Goal: Task Accomplishment & Management: Use online tool/utility

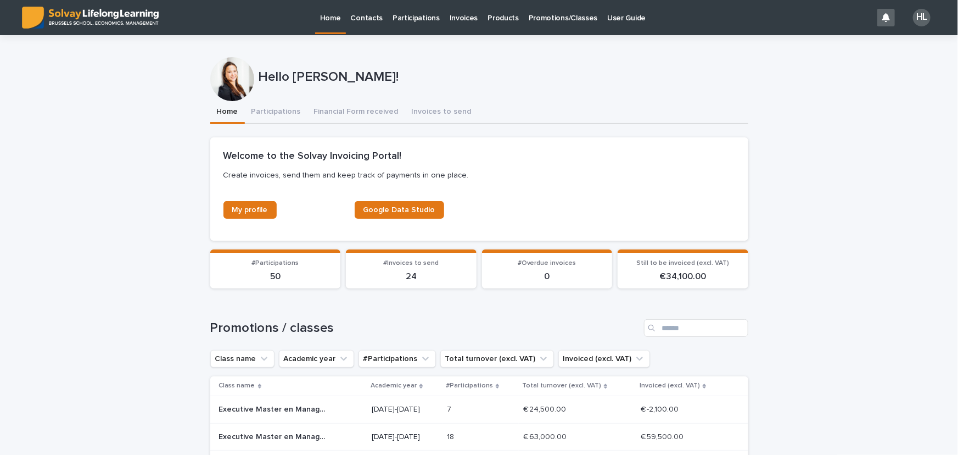
click at [410, 19] on p "Participations" at bounding box center [416, 11] width 47 height 23
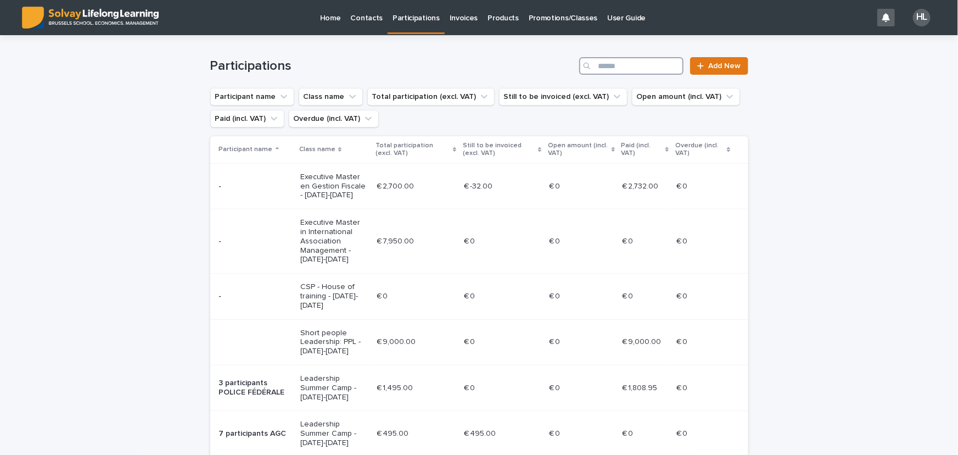
click at [632, 63] on input "Search" at bounding box center [631, 66] width 104 height 18
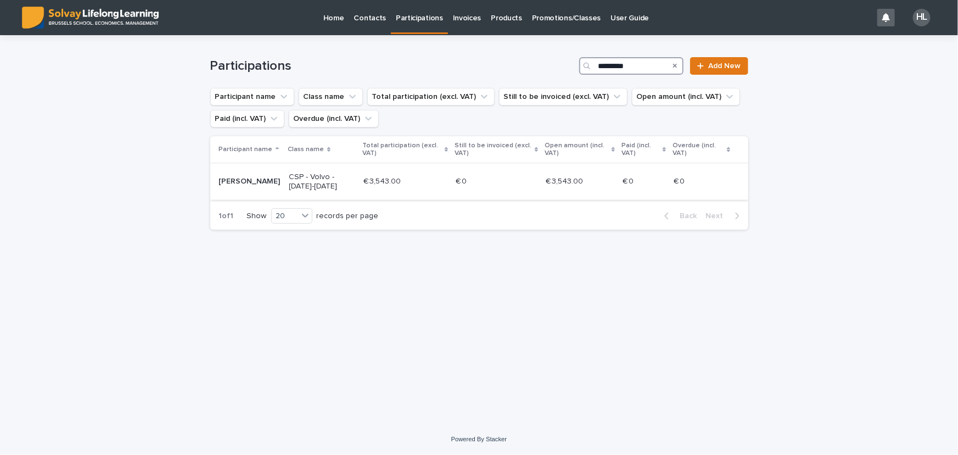
type input "*********"
click at [327, 185] on p "CSP - Volvo - [DATE]-[DATE]" at bounding box center [322, 181] width 66 height 19
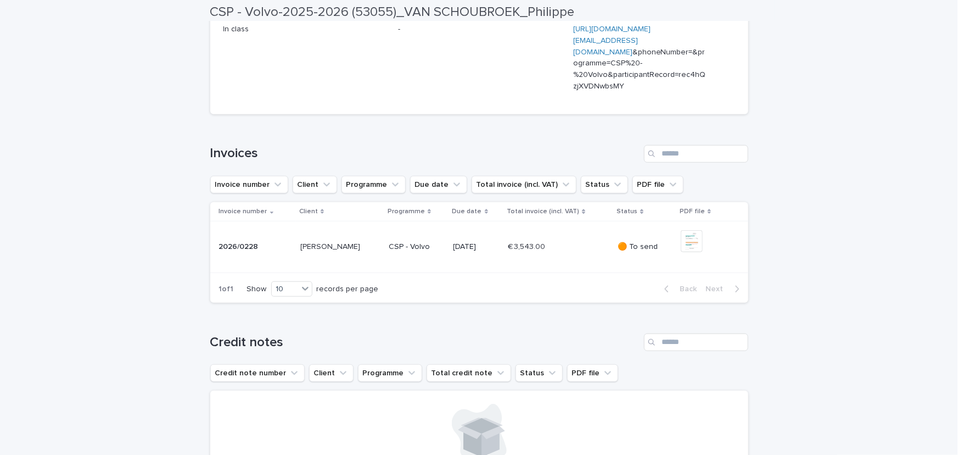
scroll to position [299, 0]
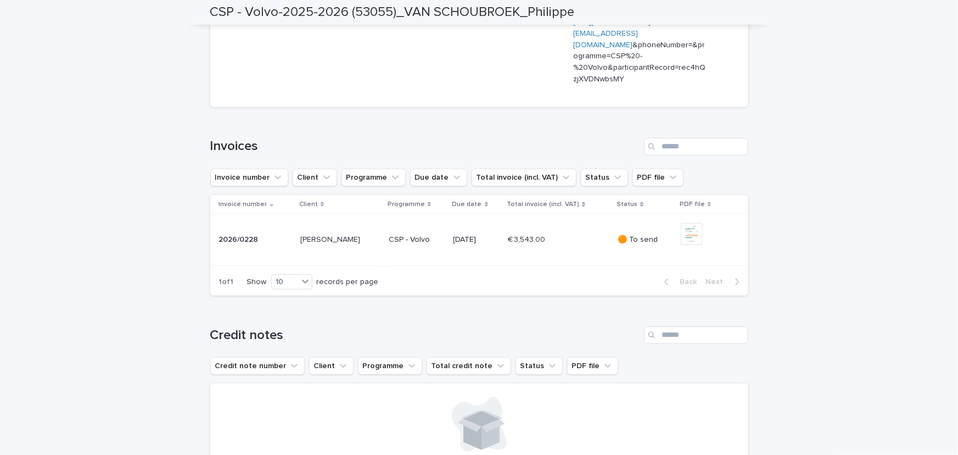
click at [320, 244] on p "[PERSON_NAME]" at bounding box center [331, 239] width 62 height 12
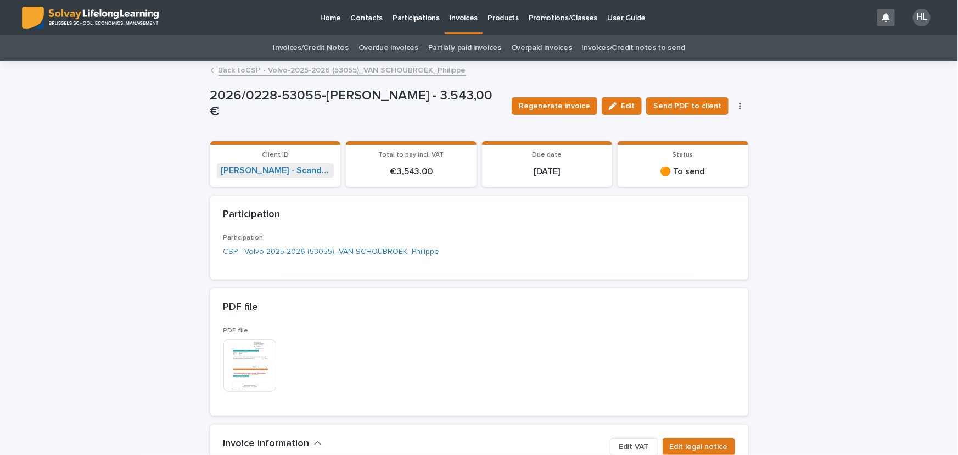
click at [248, 366] on img at bounding box center [249, 365] width 53 height 53
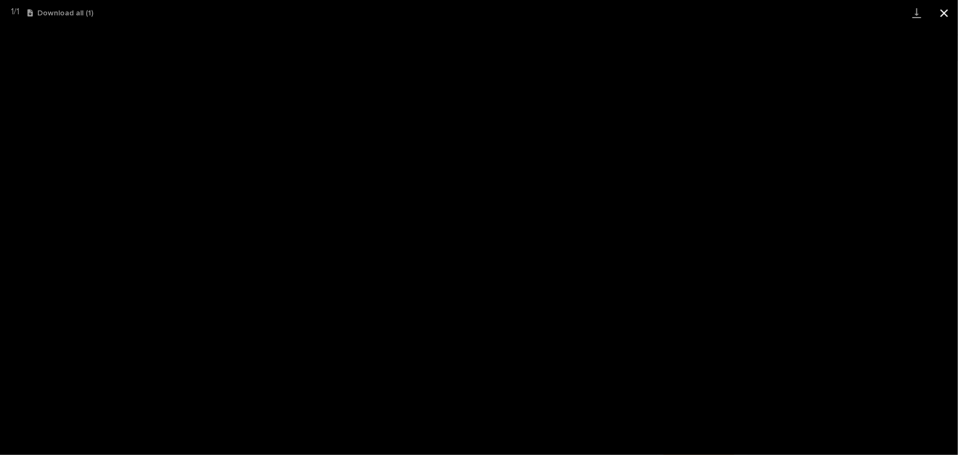
click at [944, 13] on button "Close gallery" at bounding box center [944, 13] width 27 height 26
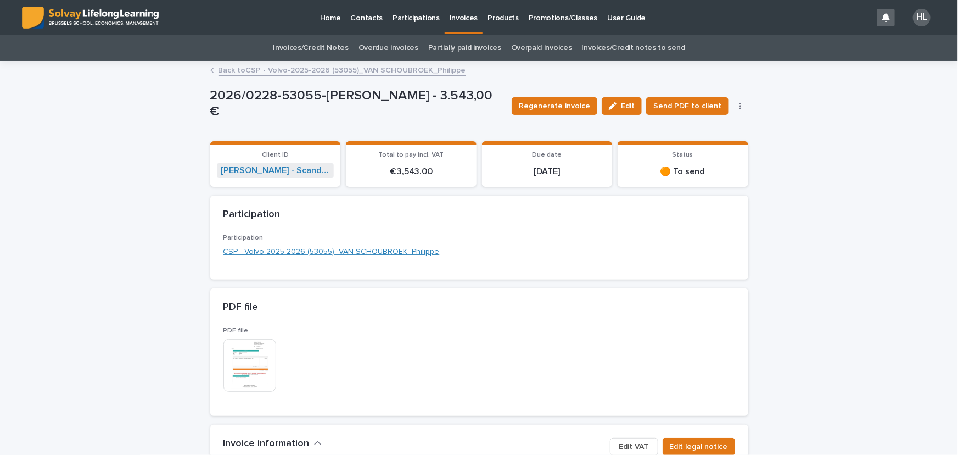
click at [291, 254] on link "CSP - Volvo-2025-2026 (53055)_VAN SCHOUBROEK_Philippe" at bounding box center [331, 252] width 216 height 12
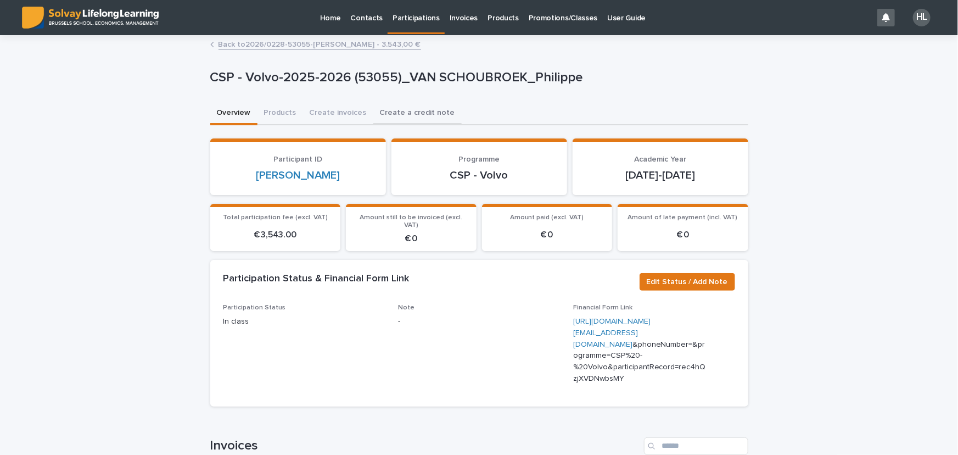
click at [404, 110] on button "Create a credit note" at bounding box center [417, 113] width 88 height 23
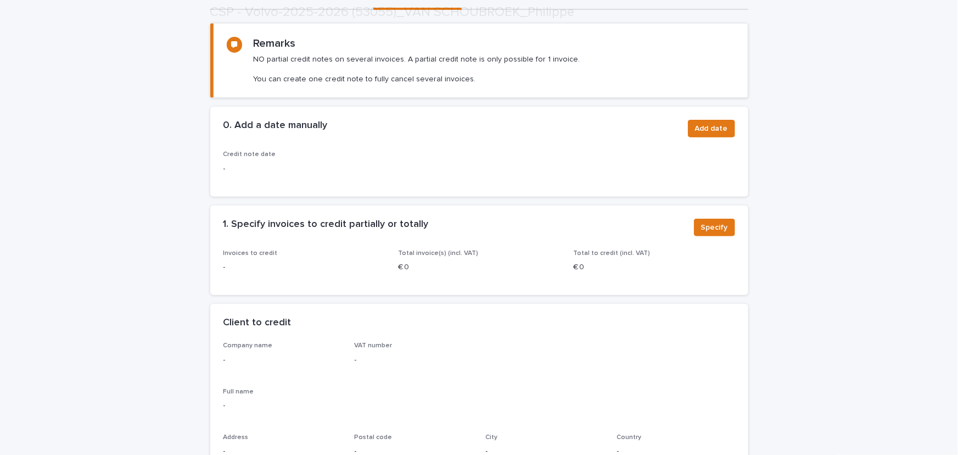
scroll to position [149, 0]
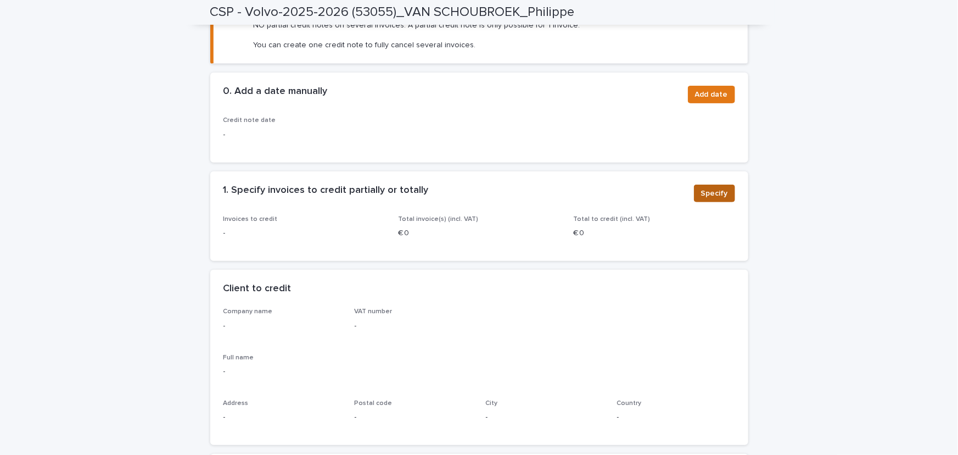
click at [713, 192] on span "Specify" at bounding box center [714, 193] width 27 height 11
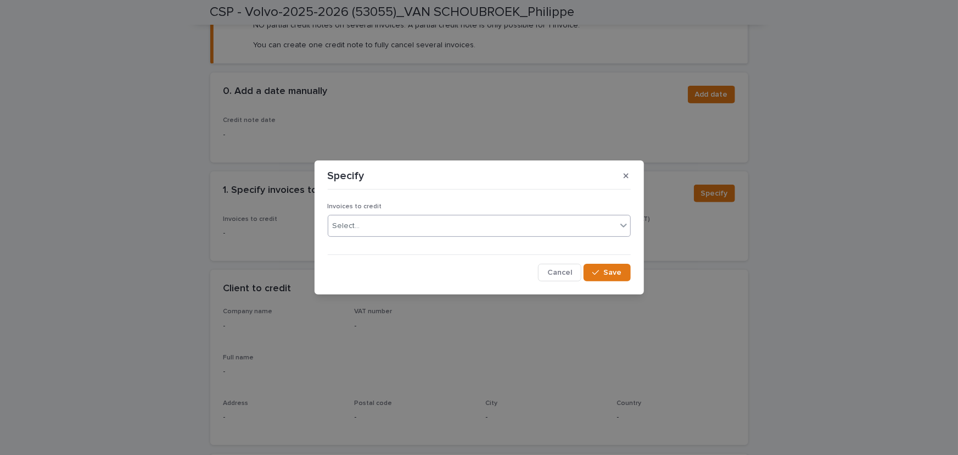
click at [379, 225] on div "Select..." at bounding box center [472, 226] width 288 height 18
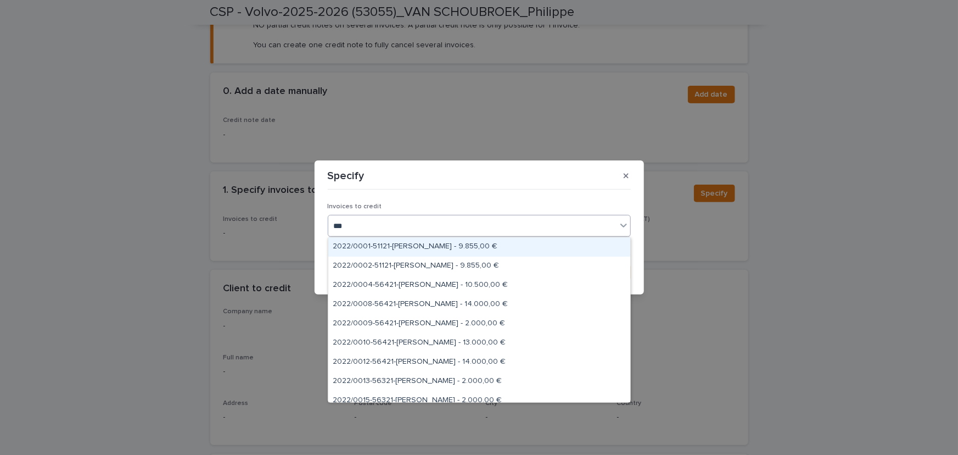
type input "****"
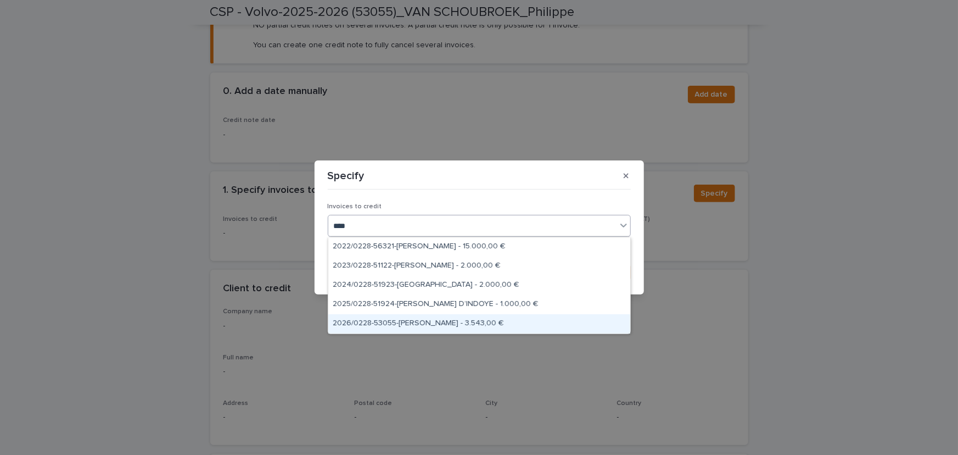
click at [514, 323] on div "2026/0228-53055-[PERSON_NAME] - 3.543,00 €" at bounding box center [479, 323] width 302 height 19
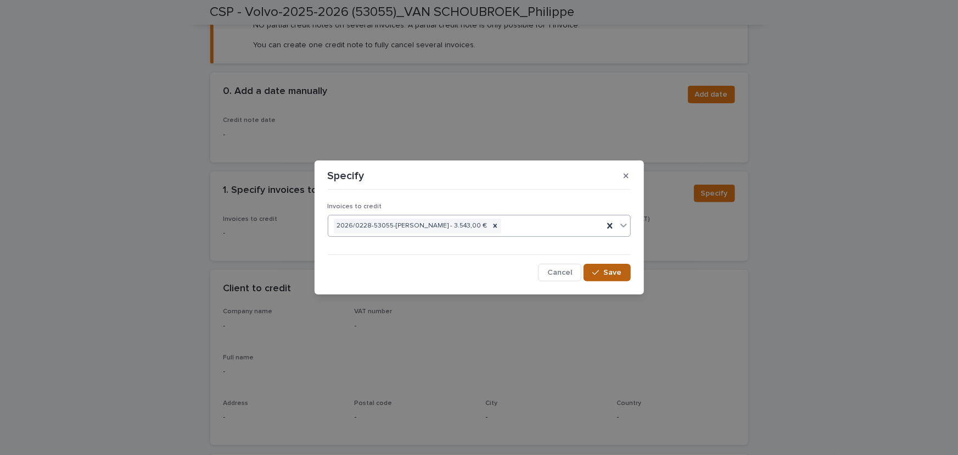
click at [616, 271] on span "Save" at bounding box center [613, 273] width 18 height 8
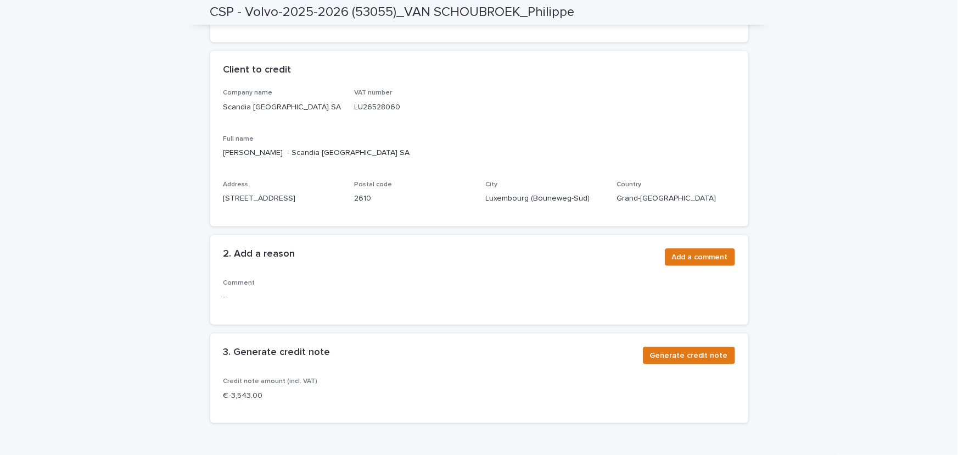
scroll to position [402, 0]
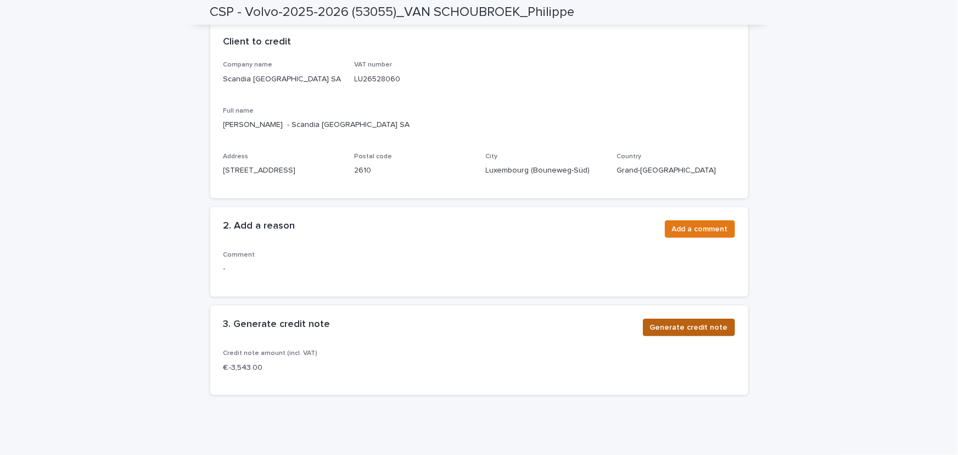
click at [656, 328] on span "Generate credit note" at bounding box center [689, 327] width 78 height 11
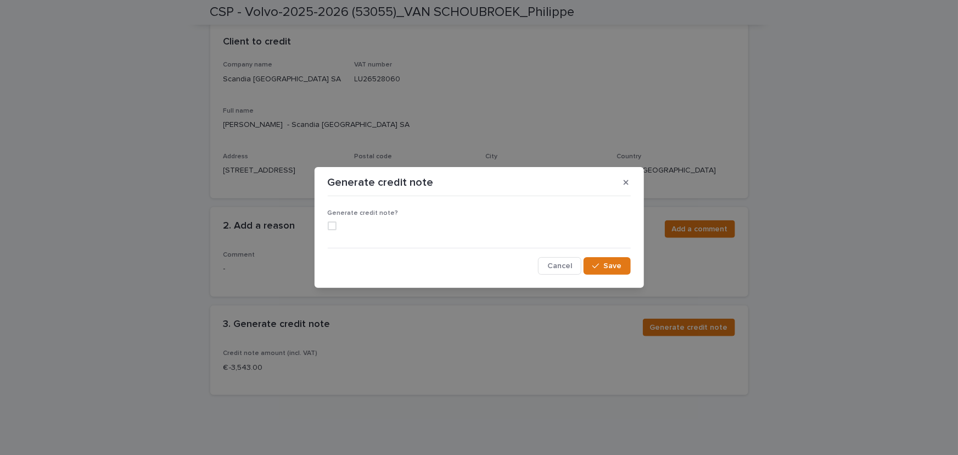
click at [329, 225] on span at bounding box center [332, 225] width 9 height 9
click at [619, 266] on span "Save" at bounding box center [613, 266] width 18 height 8
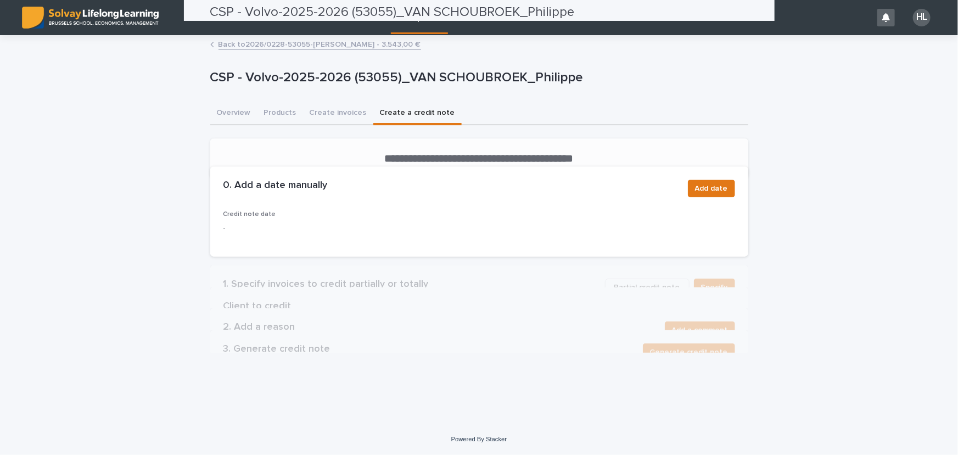
scroll to position [0, 0]
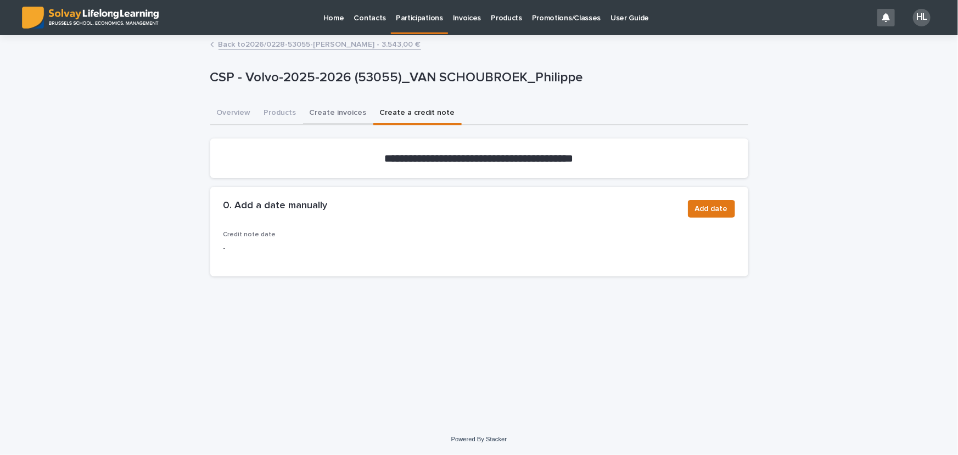
click at [315, 114] on button "Create invoices" at bounding box center [338, 113] width 70 height 23
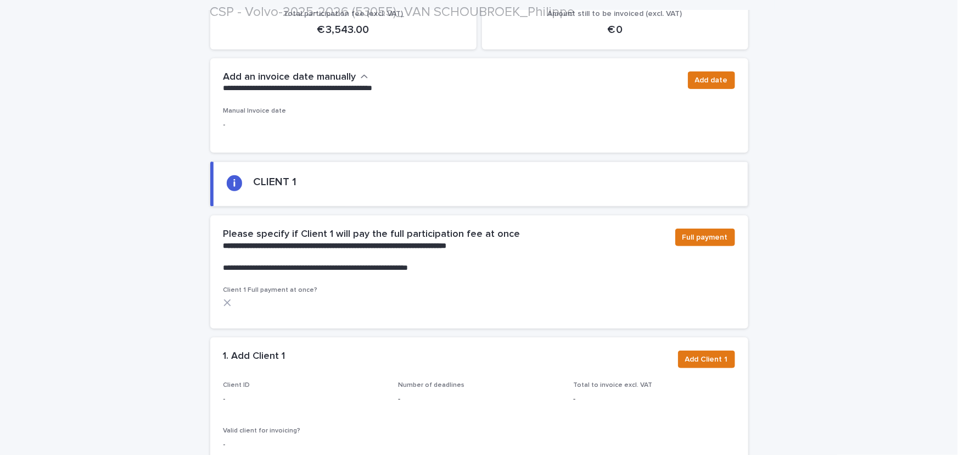
scroll to position [199, 0]
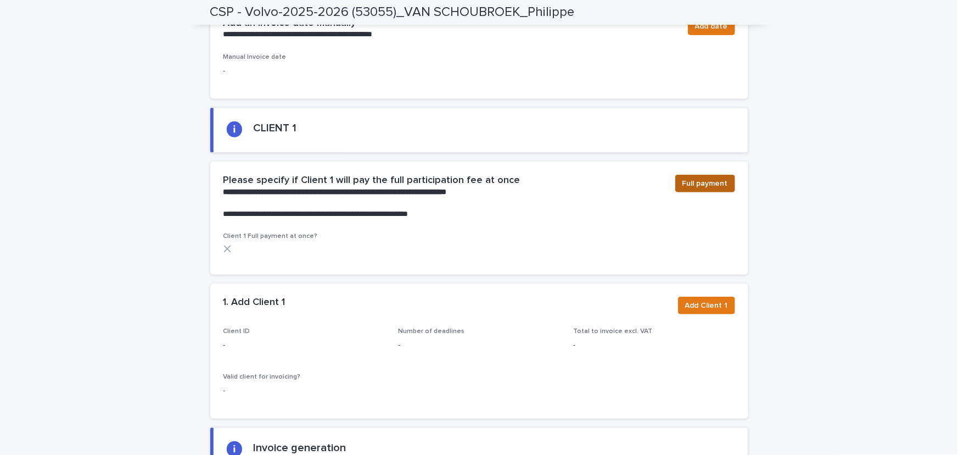
click at [707, 182] on span "Full payment" at bounding box center [706, 183] width 46 height 11
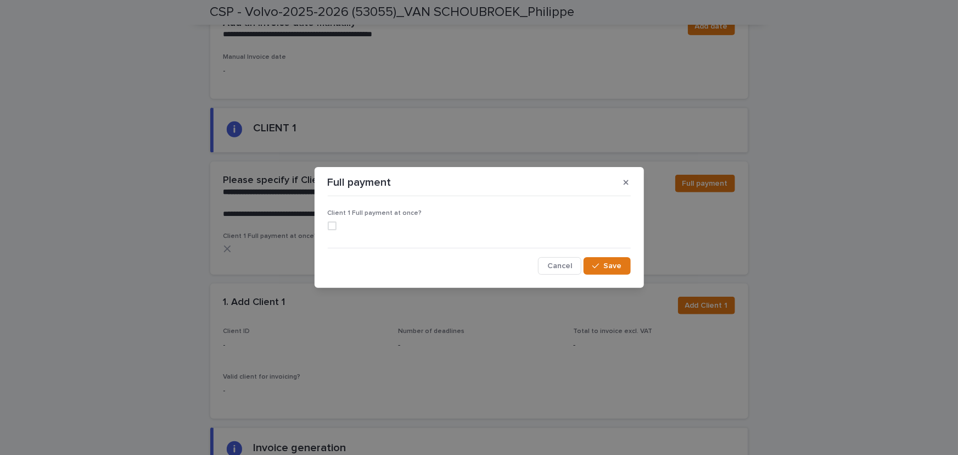
click at [333, 226] on span at bounding box center [332, 225] width 9 height 9
click at [628, 265] on button "Save" at bounding box center [607, 266] width 47 height 18
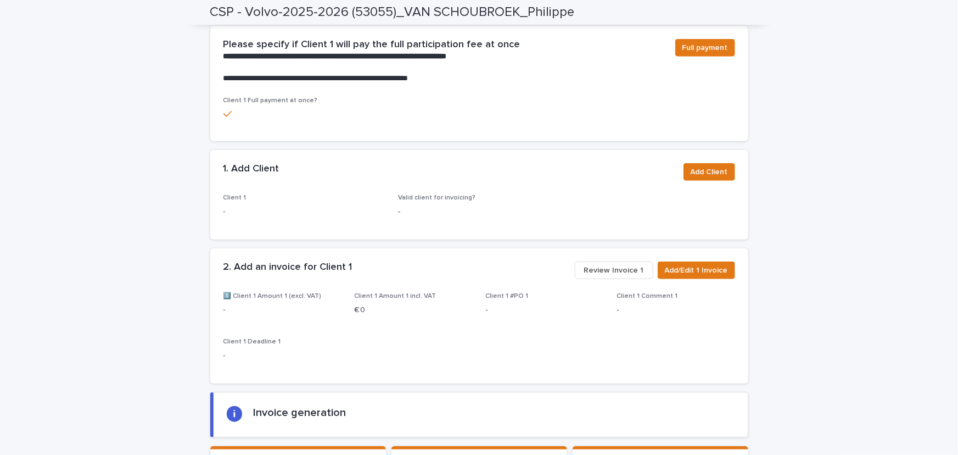
scroll to position [349, 0]
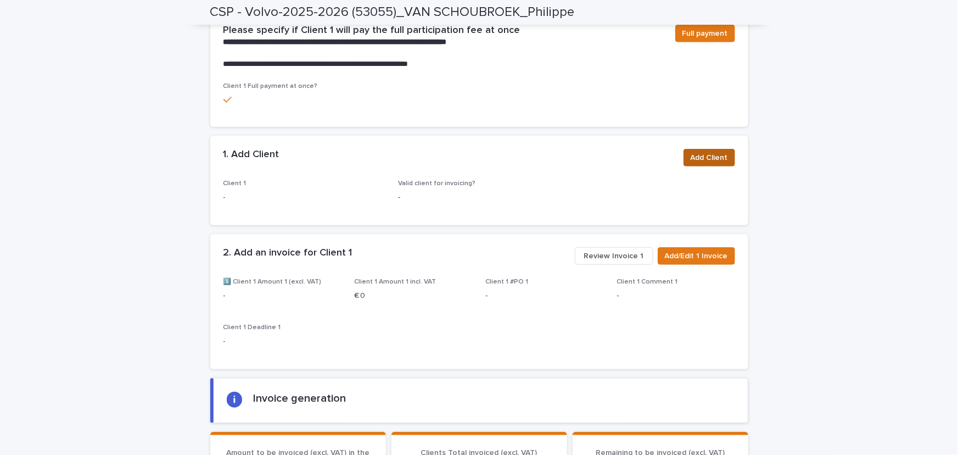
click at [698, 155] on span "Add Client" at bounding box center [709, 157] width 37 height 11
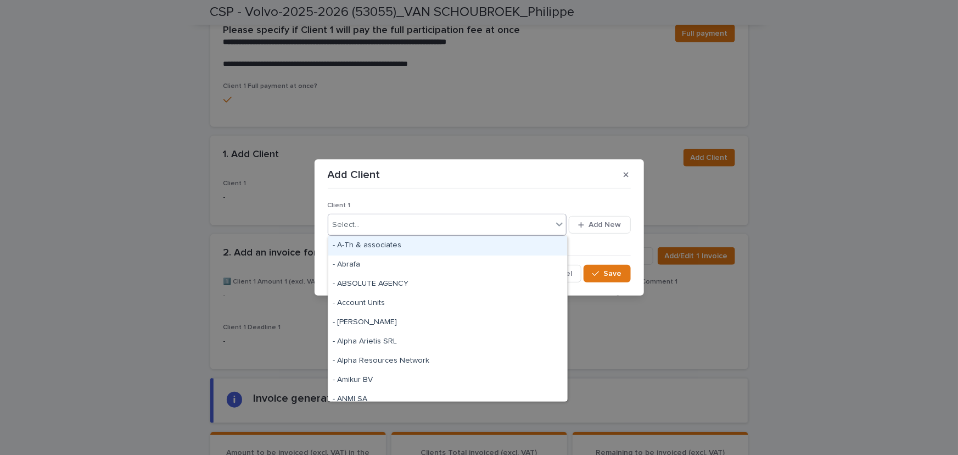
click at [381, 218] on div "Select..." at bounding box center [440, 225] width 225 height 18
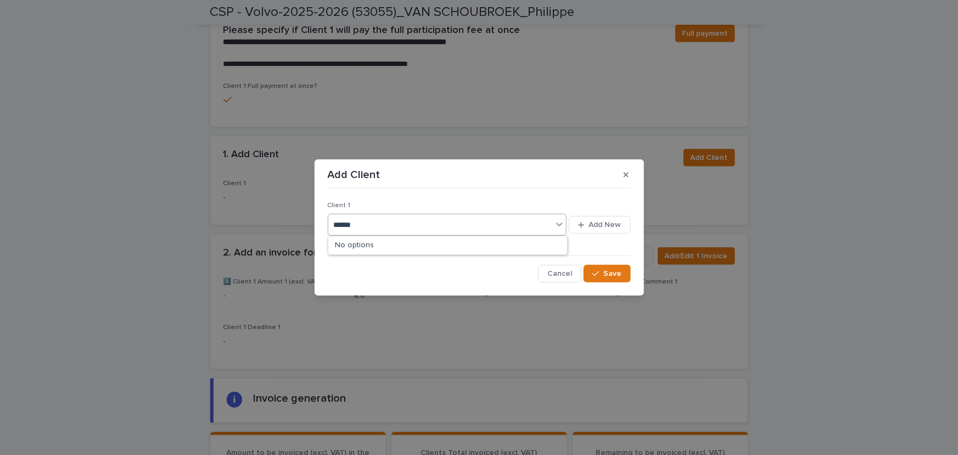
type input "*******"
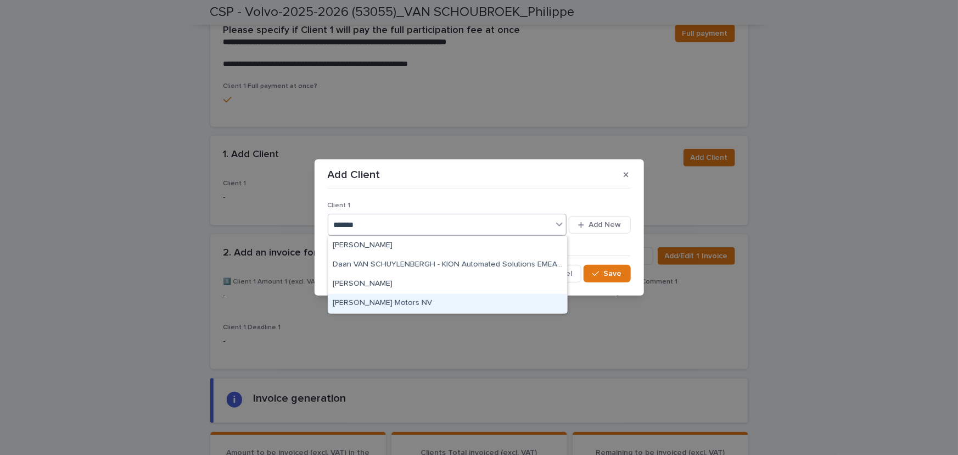
click at [454, 303] on div "[PERSON_NAME] Motors NV" at bounding box center [447, 303] width 239 height 19
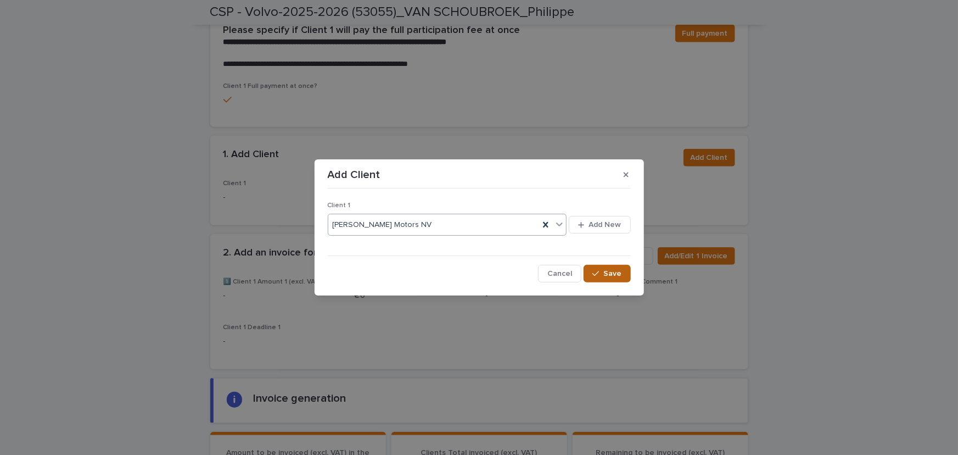
click at [607, 267] on button "Save" at bounding box center [607, 274] width 47 height 18
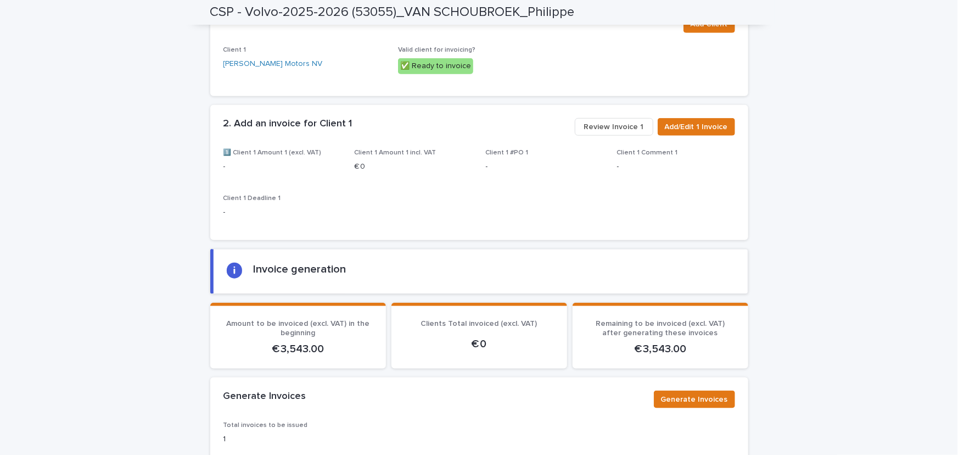
scroll to position [505, 0]
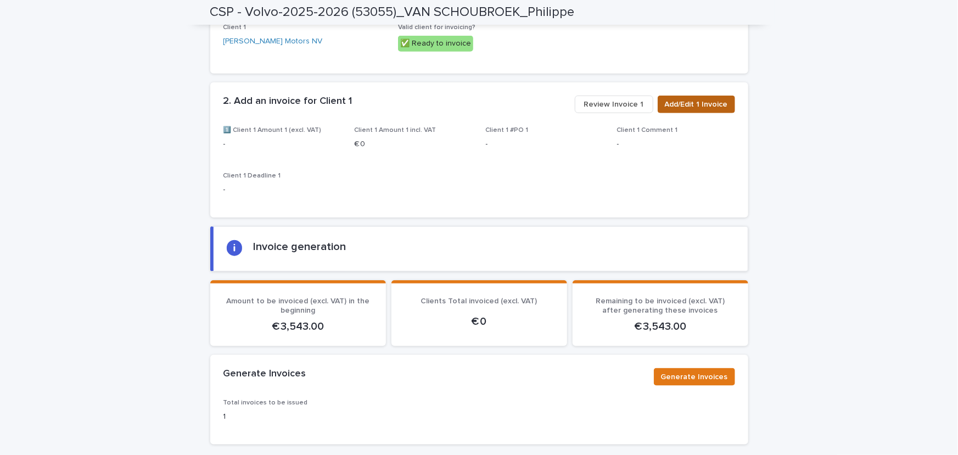
click at [702, 106] on span "Add/Edit 1 Invoice" at bounding box center [696, 104] width 63 height 11
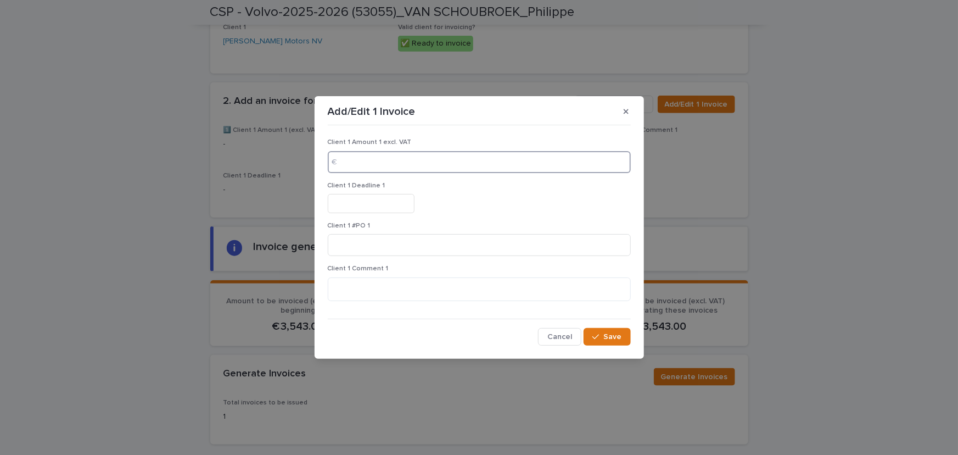
click at [392, 164] on input at bounding box center [479, 162] width 303 height 22
type input "****"
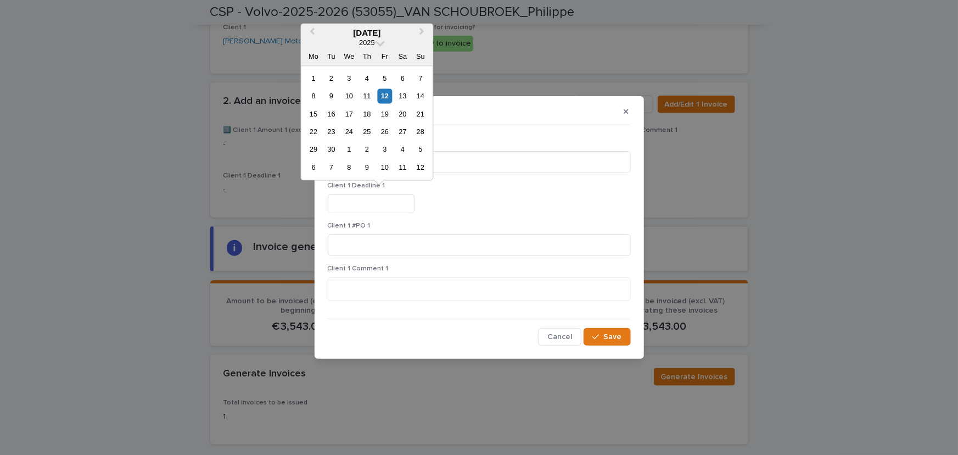
click at [376, 206] on input "text" at bounding box center [371, 203] width 87 height 19
click at [381, 111] on div "19" at bounding box center [384, 114] width 15 height 15
type input "*********"
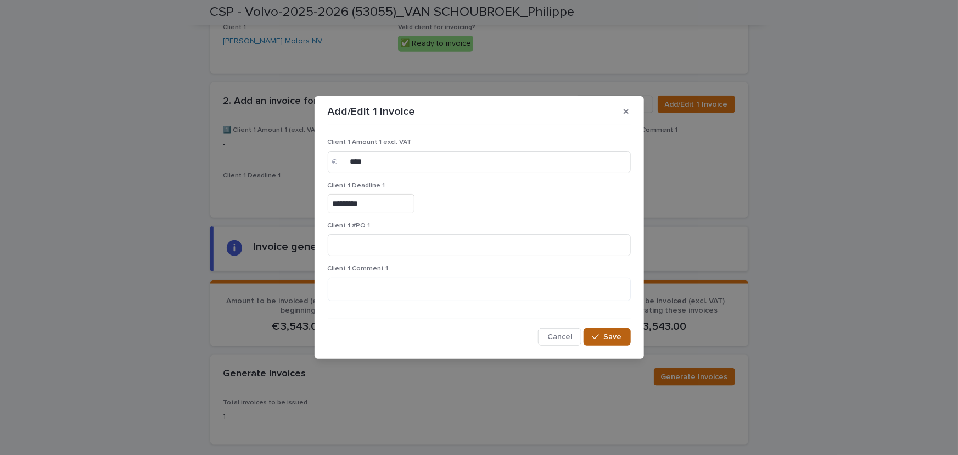
click at [618, 337] on span "Save" at bounding box center [613, 337] width 18 height 8
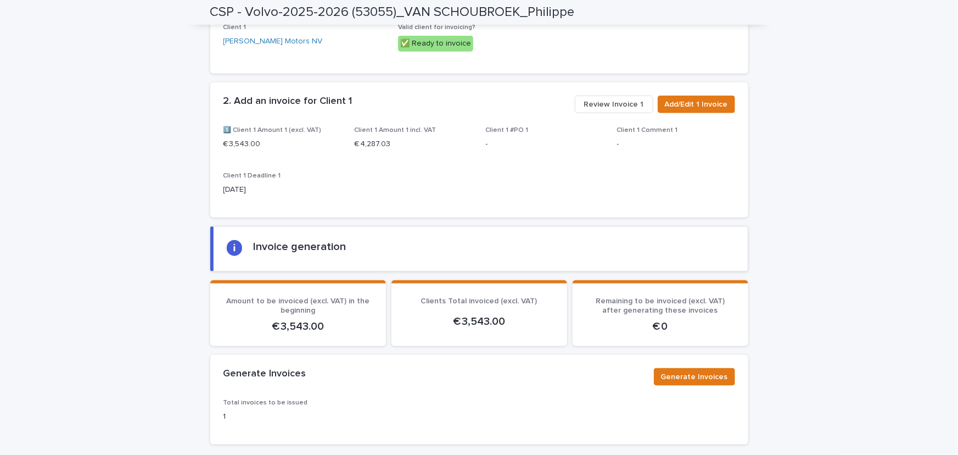
click at [596, 110] on span "Review Invoice 1" at bounding box center [614, 104] width 60 height 11
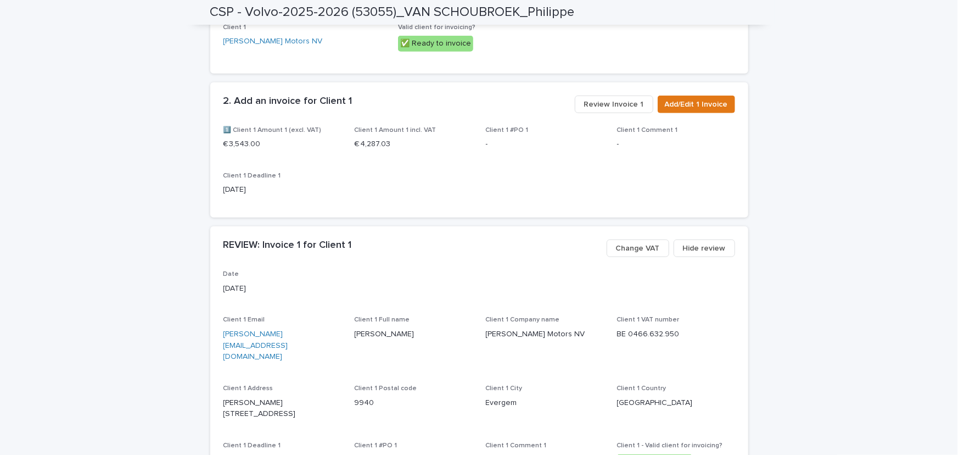
click at [524, 358] on span "Client 1 Company name [PERSON_NAME] Motors NV" at bounding box center [545, 343] width 118 height 55
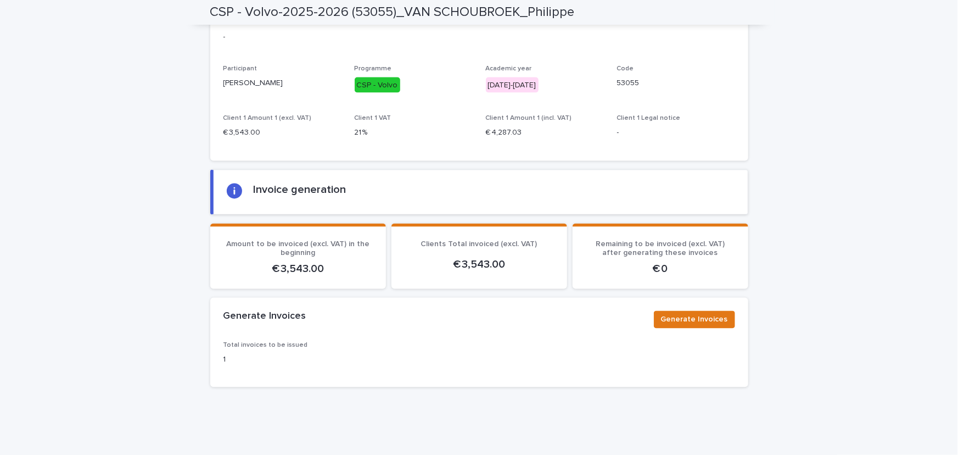
scroll to position [976, 0]
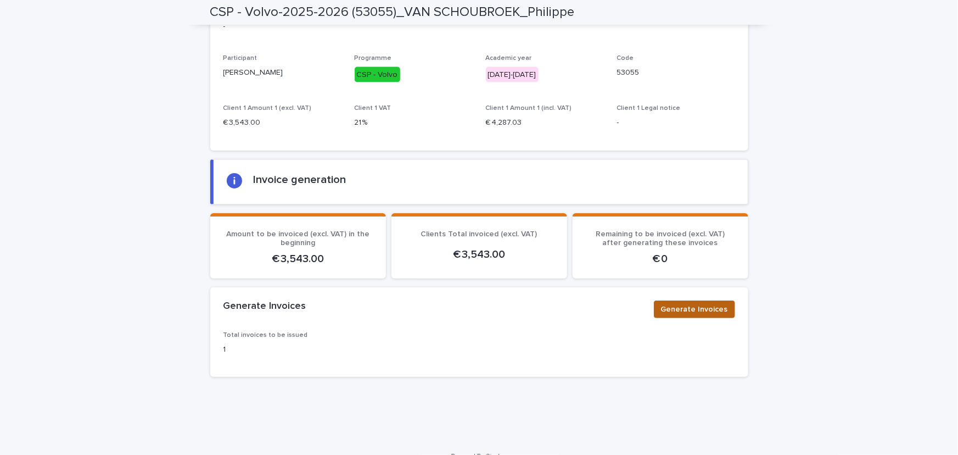
click at [695, 300] on button "Generate Invoices" at bounding box center [694, 309] width 81 height 18
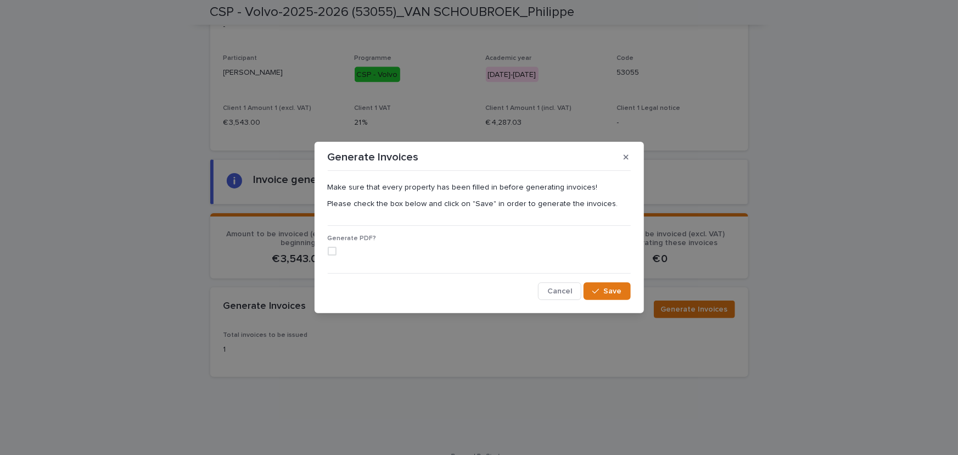
drag, startPoint x: 333, startPoint y: 248, endPoint x: 392, endPoint y: 246, distance: 58.8
click at [332, 247] on span at bounding box center [332, 251] width 9 height 9
click at [621, 293] on span "Save" at bounding box center [613, 291] width 18 height 8
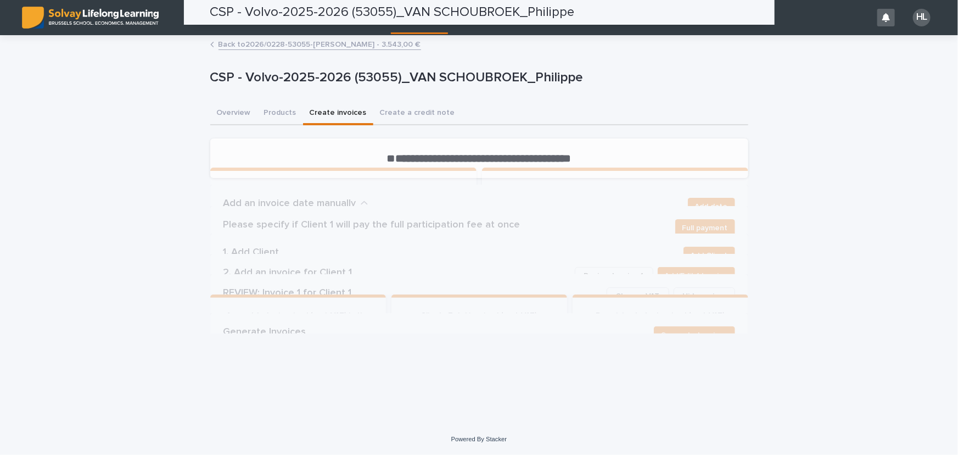
scroll to position [0, 0]
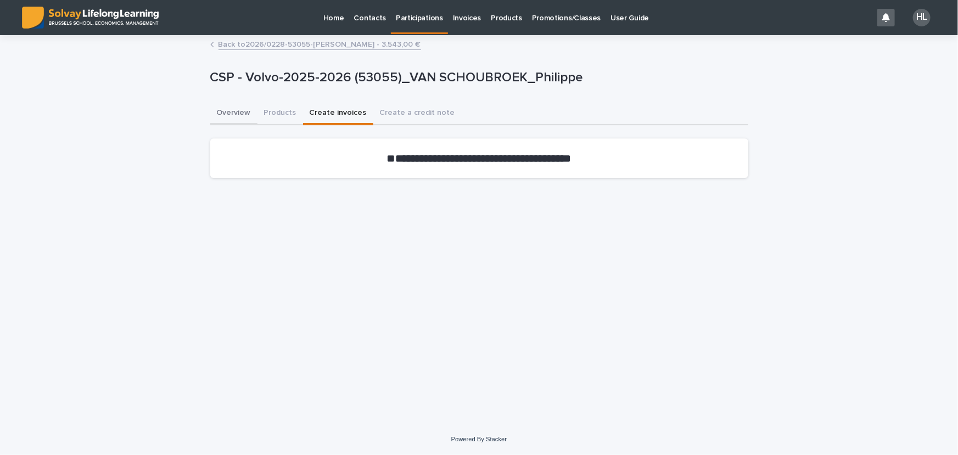
click at [223, 110] on button "Overview" at bounding box center [233, 113] width 47 height 23
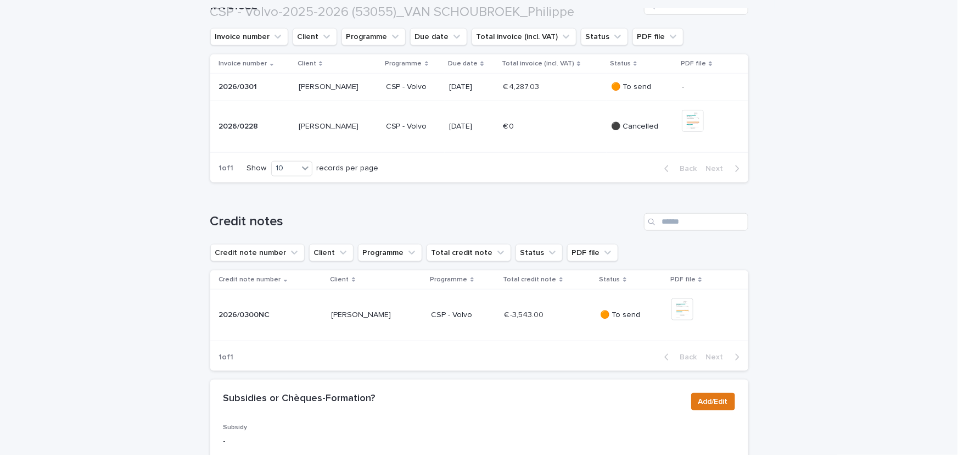
scroll to position [479, 0]
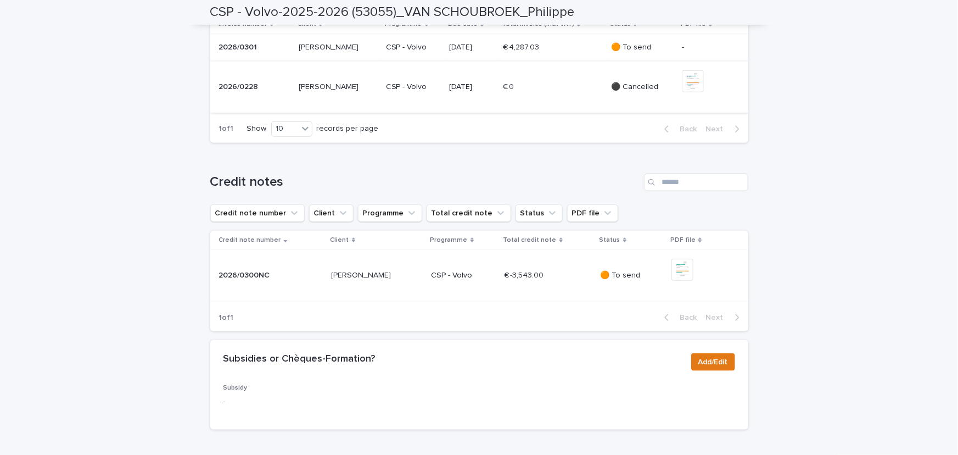
click at [695, 92] on img at bounding box center [693, 81] width 22 height 22
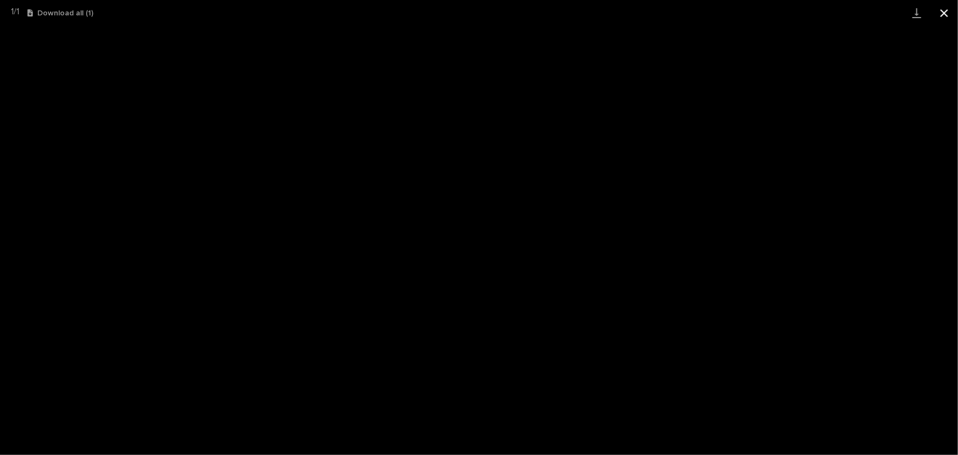
click at [948, 15] on button "Close gallery" at bounding box center [944, 13] width 27 height 26
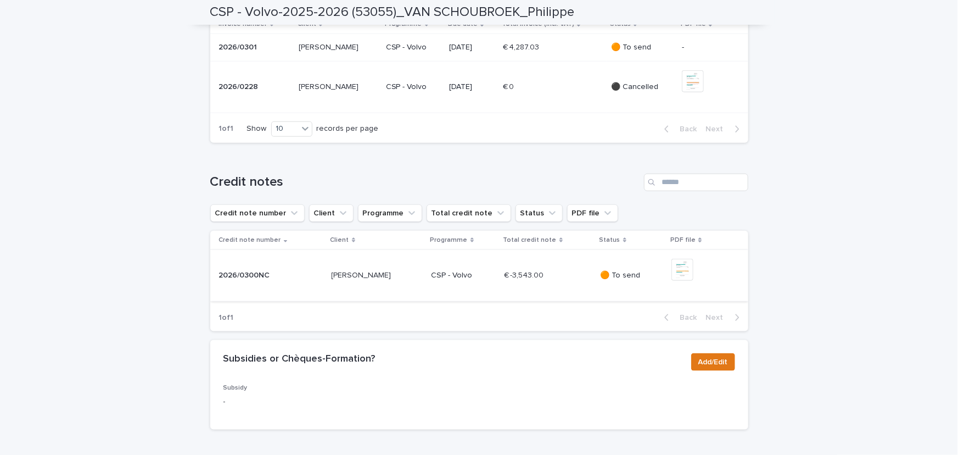
click at [678, 281] on img at bounding box center [683, 270] width 22 height 22
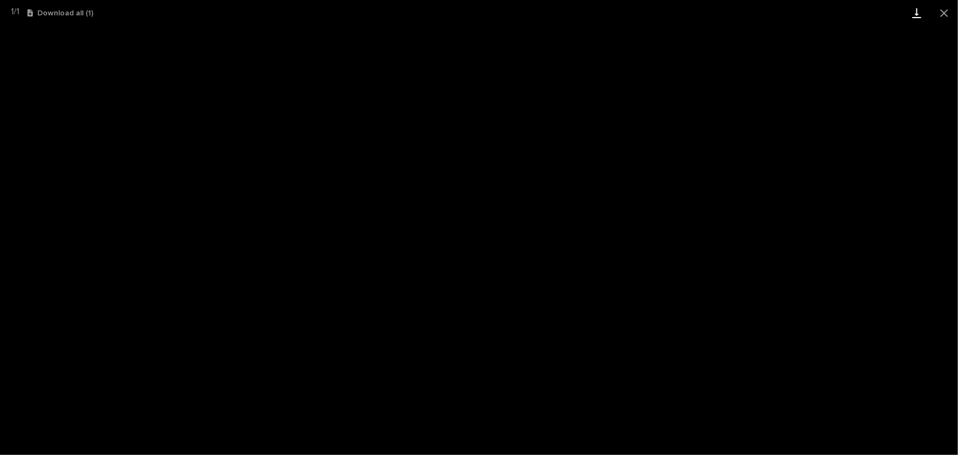
click at [914, 14] on link "Download" at bounding box center [916, 13] width 27 height 26
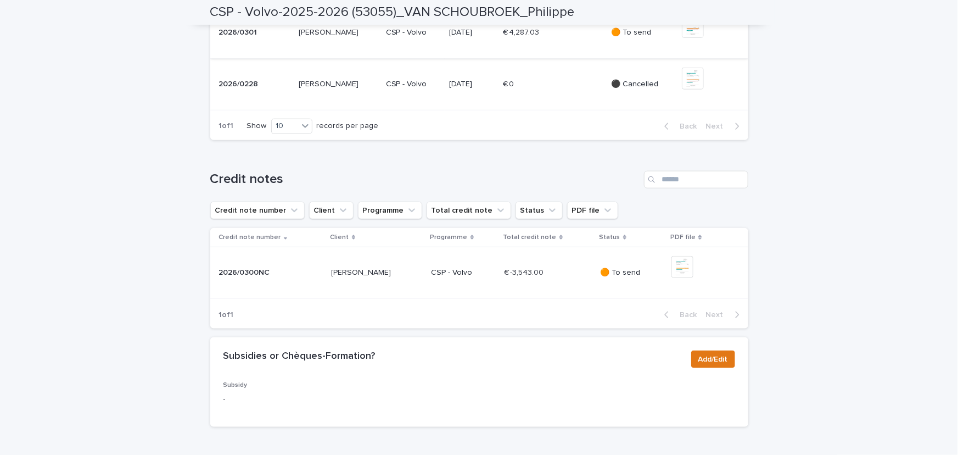
click at [691, 38] on img at bounding box center [693, 27] width 22 height 22
click at [692, 38] on img at bounding box center [693, 27] width 22 height 22
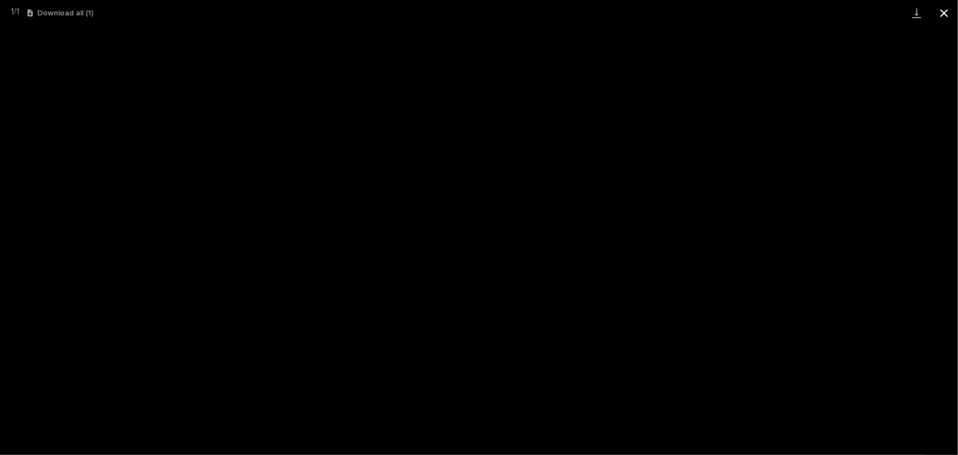
click at [950, 12] on button "Close gallery" at bounding box center [944, 13] width 27 height 26
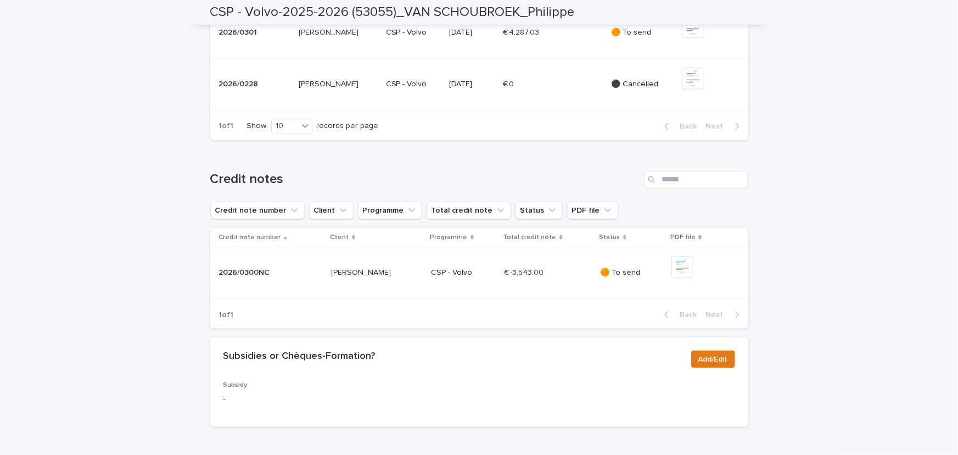
click at [857, 130] on div "Loading... Saving… Loading... Saving… CSP - Volvo-2025-2026 (53055)_VAN SCHOUBR…" at bounding box center [479, 289] width 958 height 1518
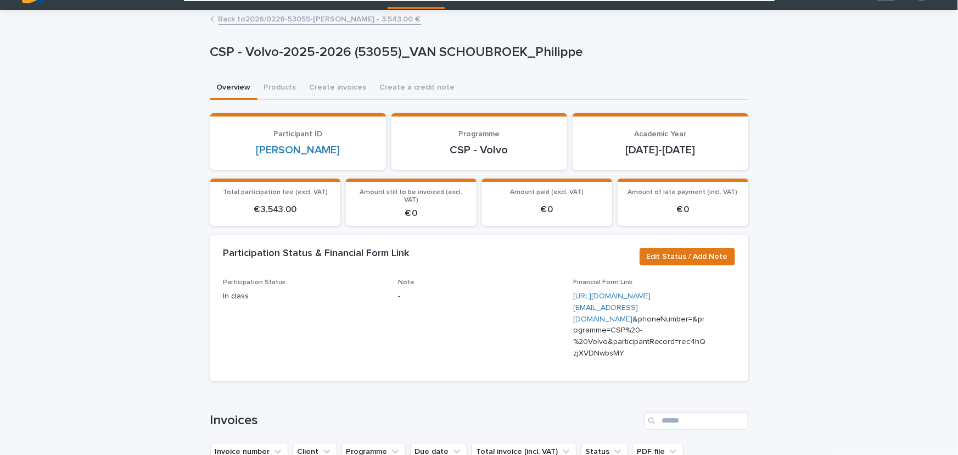
scroll to position [0, 0]
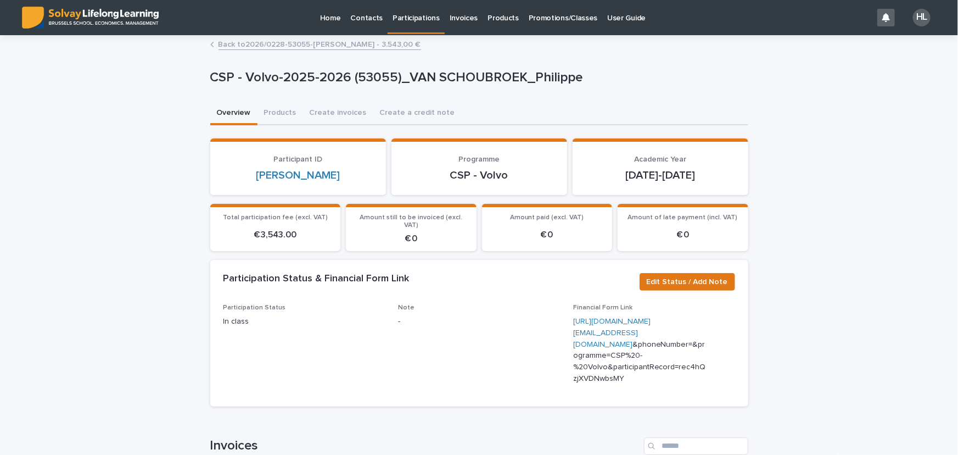
click at [556, 12] on p "Promotions/Classes" at bounding box center [563, 11] width 69 height 23
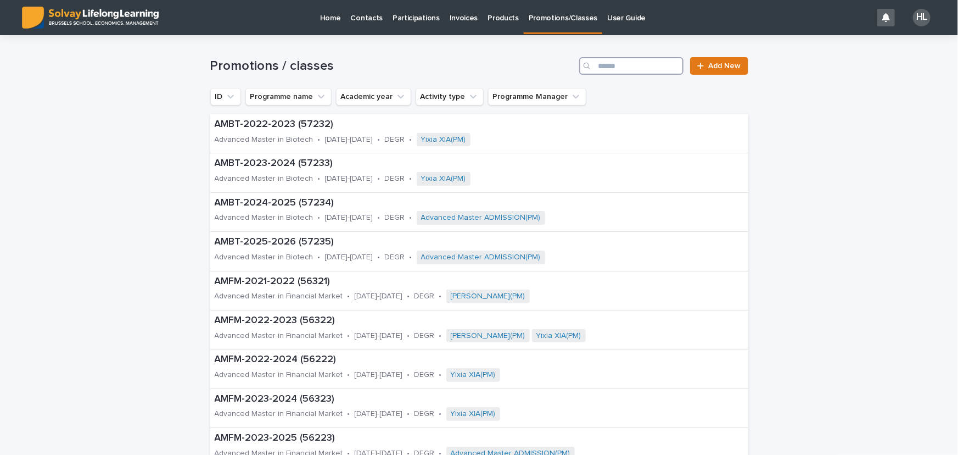
click at [661, 68] on input "Search" at bounding box center [631, 66] width 104 height 18
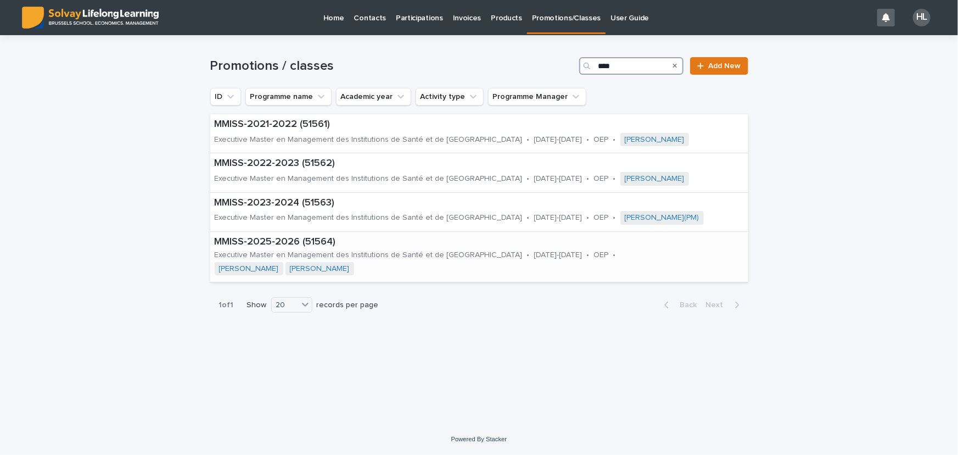
type input "****"
click at [316, 246] on p "MMISS-2025-2026 (51564)" at bounding box center [479, 242] width 529 height 12
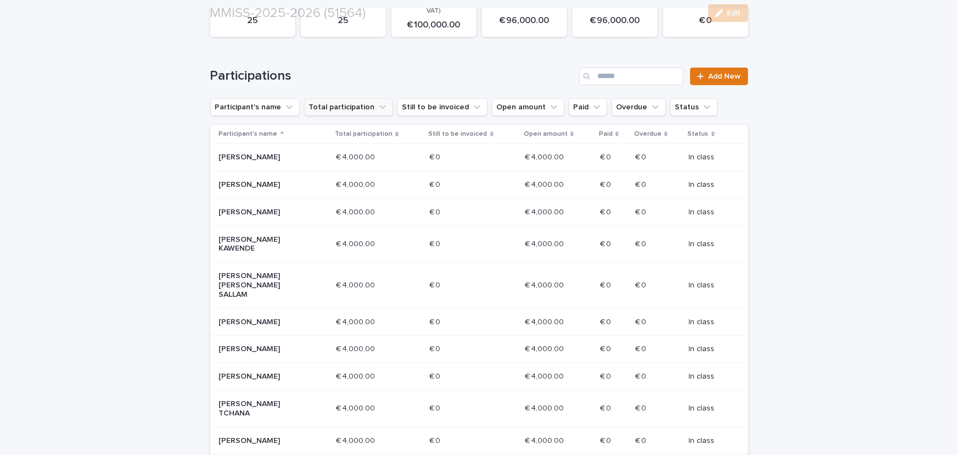
scroll to position [149, 0]
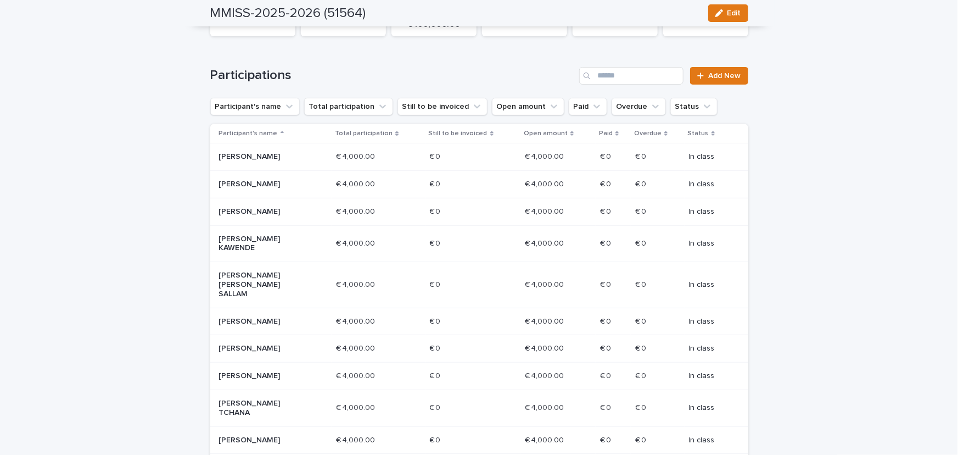
click at [454, 132] on p "Still to be invoiced" at bounding box center [458, 133] width 59 height 12
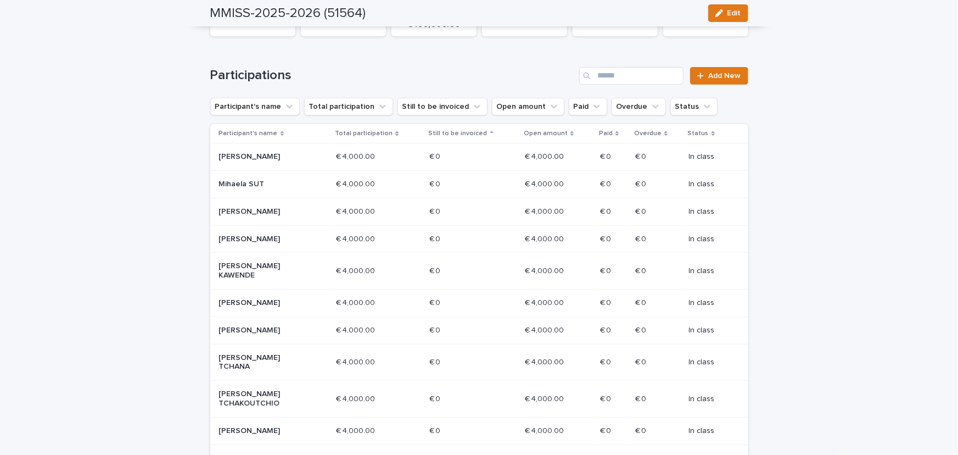
scroll to position [145, 0]
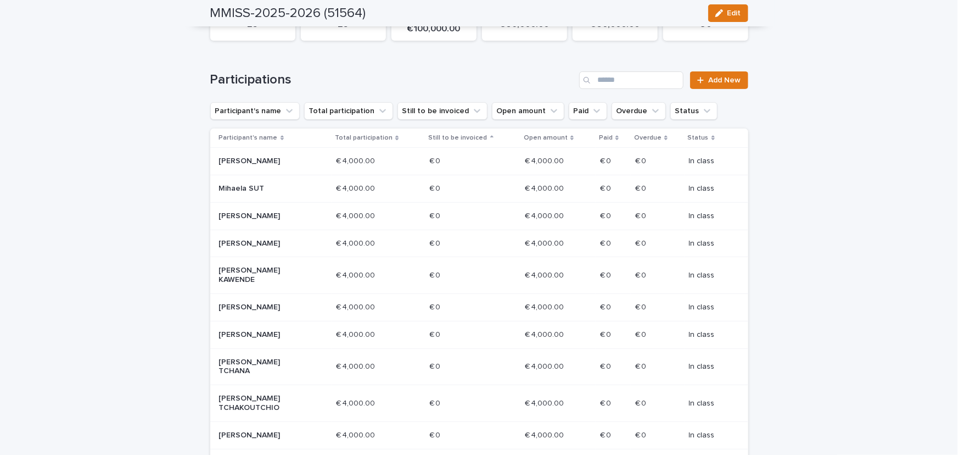
click at [453, 136] on p "Still to be invoiced" at bounding box center [458, 138] width 59 height 12
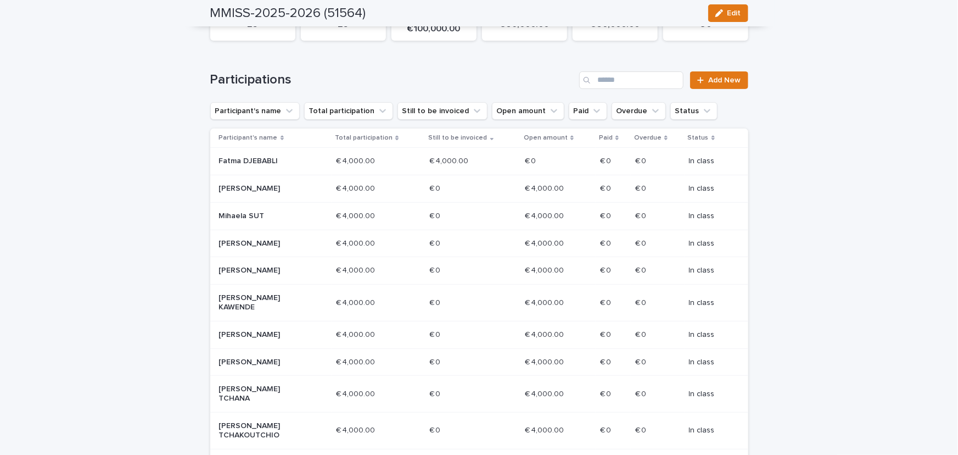
scroll to position [141, 0]
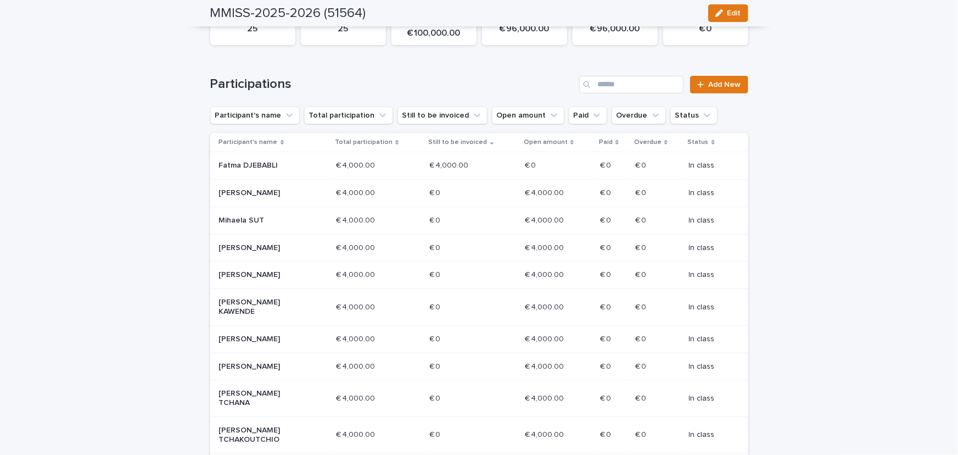
click at [281, 166] on p "Fatma DJEBABLI" at bounding box center [258, 165] width 79 height 9
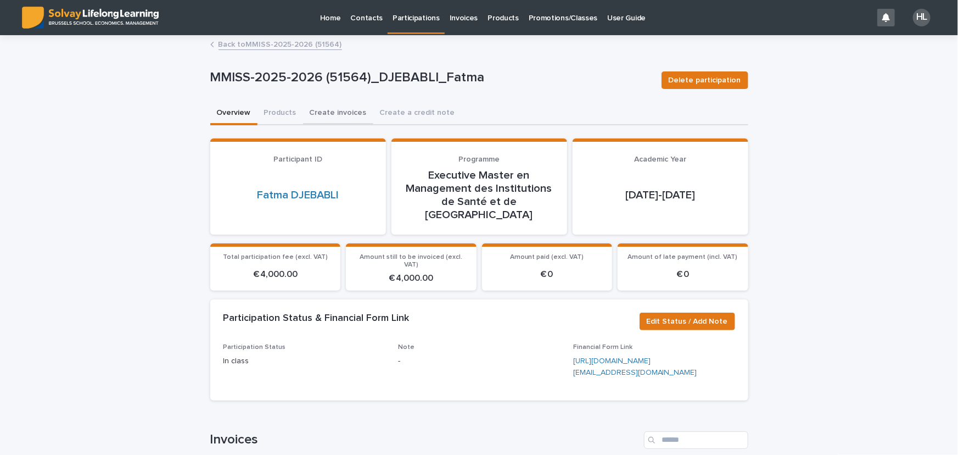
click at [317, 114] on button "Create invoices" at bounding box center [338, 113] width 70 height 23
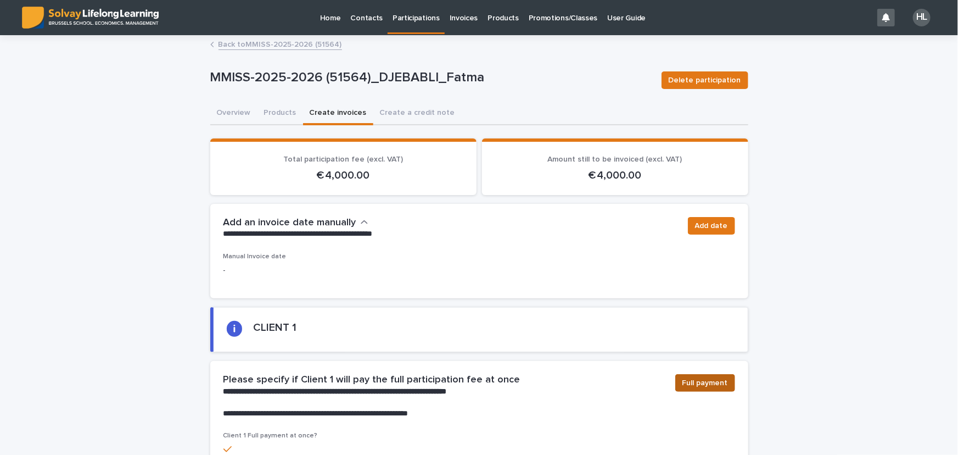
click at [692, 374] on button "Full payment" at bounding box center [705, 383] width 60 height 18
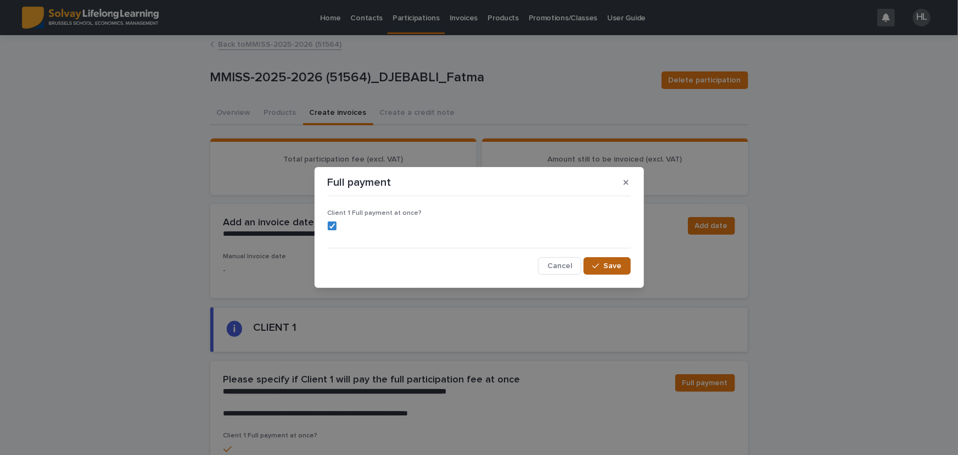
click at [623, 261] on button "Save" at bounding box center [607, 266] width 47 height 18
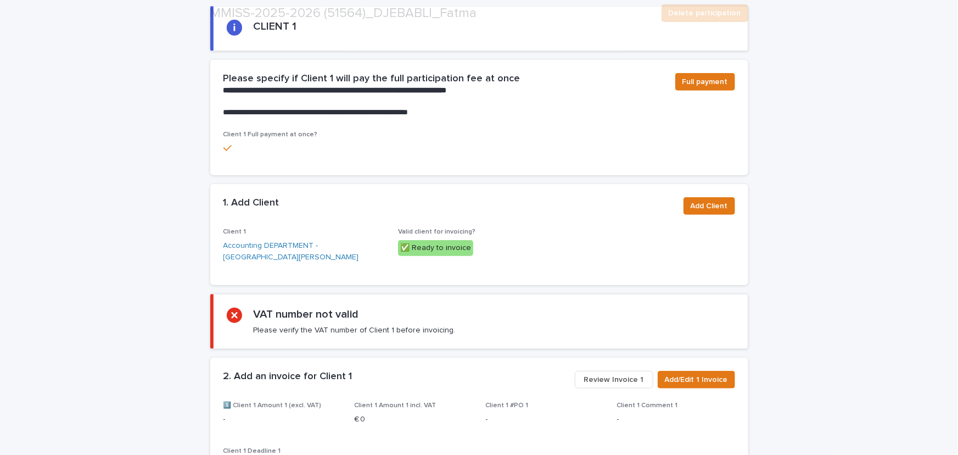
scroll to position [399, 0]
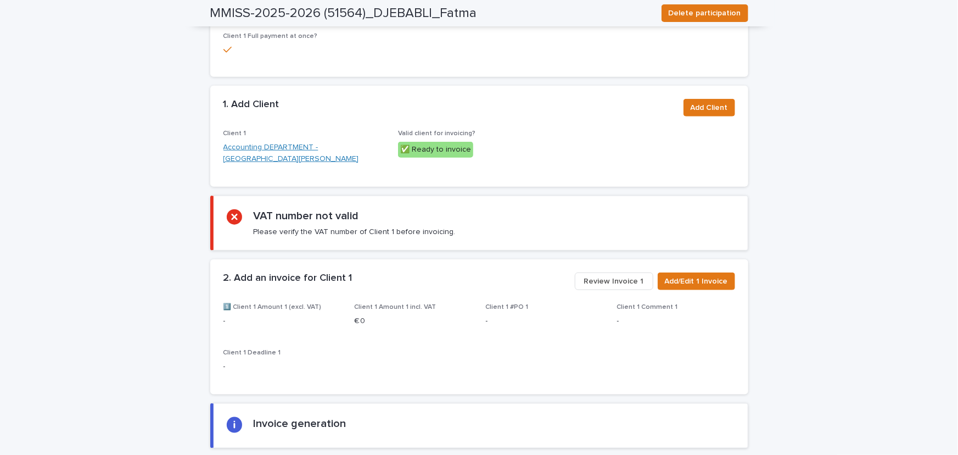
click at [260, 149] on link "Accounting DEPARTMENT - [GEOGRAPHIC_DATA][PERSON_NAME]" at bounding box center [304, 153] width 162 height 23
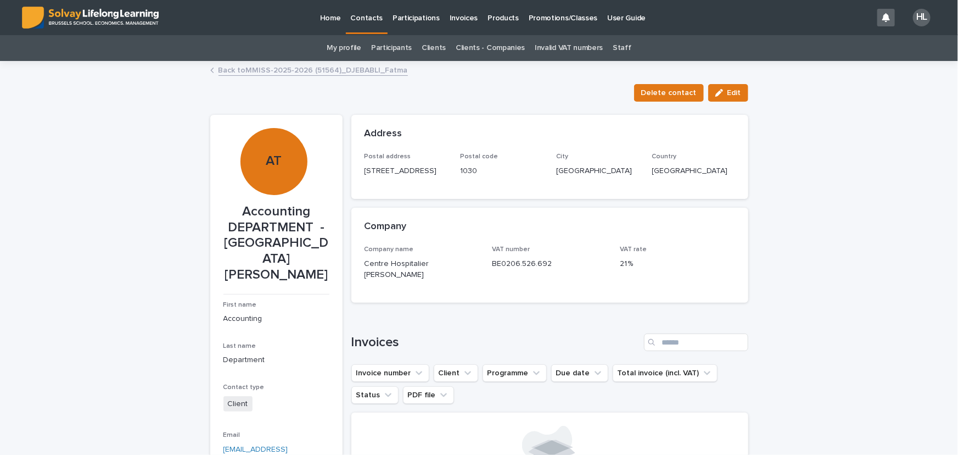
click at [381, 68] on link "Back to MMISS-2025-2026 (51564)_DJEBABLI_Fatma" at bounding box center [313, 69] width 189 height 13
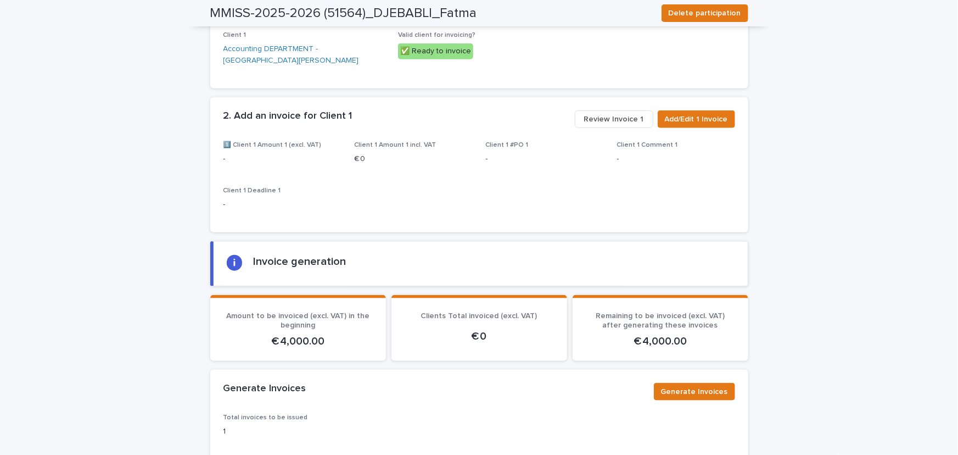
scroll to position [499, 0]
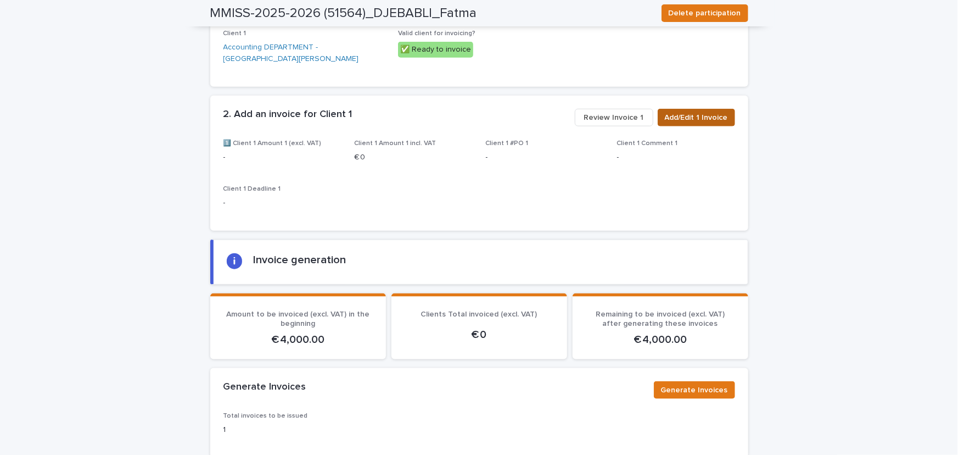
click at [700, 117] on span "Add/Edit 1 Invoice" at bounding box center [696, 117] width 63 height 11
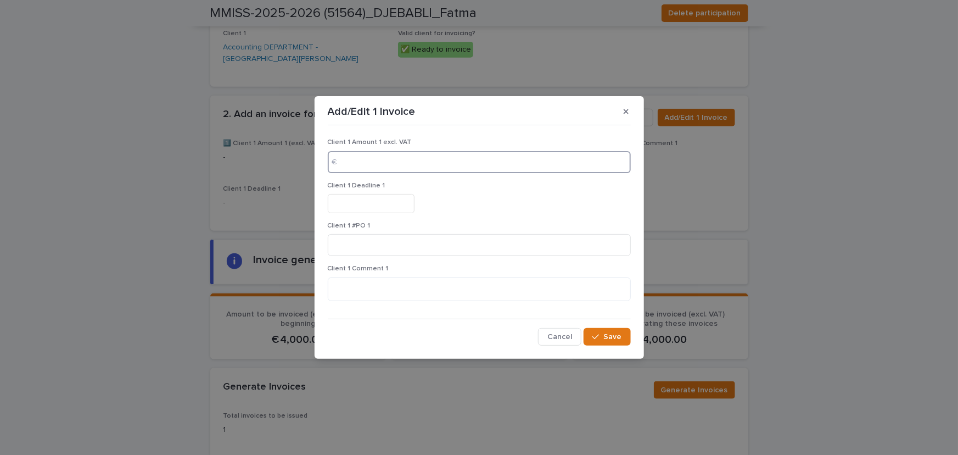
click at [374, 159] on input at bounding box center [479, 162] width 303 height 22
type input "****"
click at [384, 198] on input "text" at bounding box center [371, 203] width 87 height 19
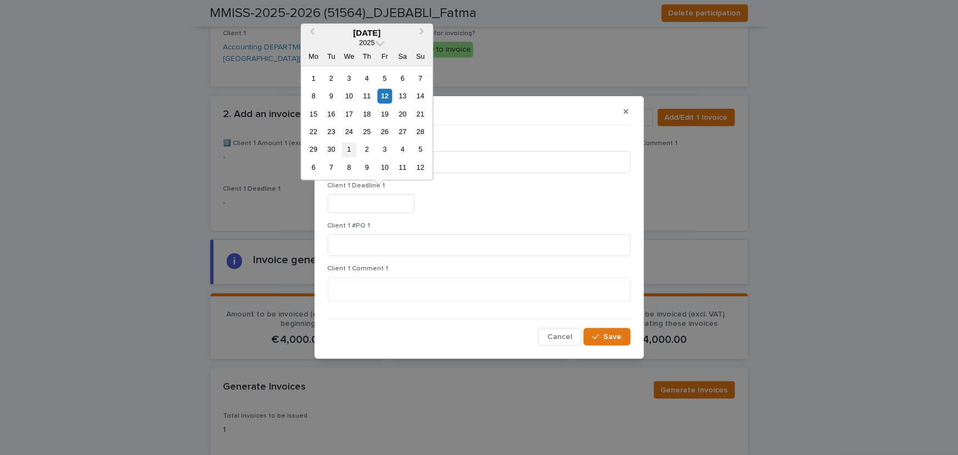
click at [349, 147] on div "1" at bounding box center [349, 149] width 15 height 15
type input "*********"
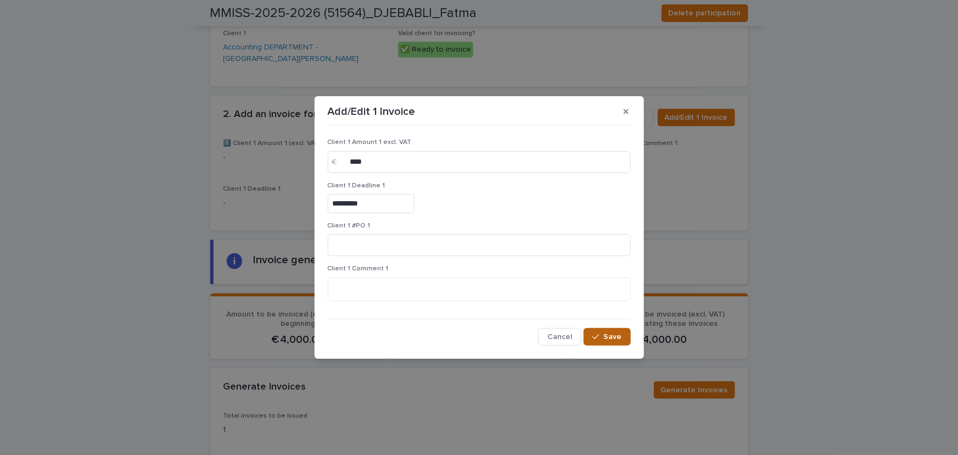
click at [608, 332] on button "Save" at bounding box center [607, 337] width 47 height 18
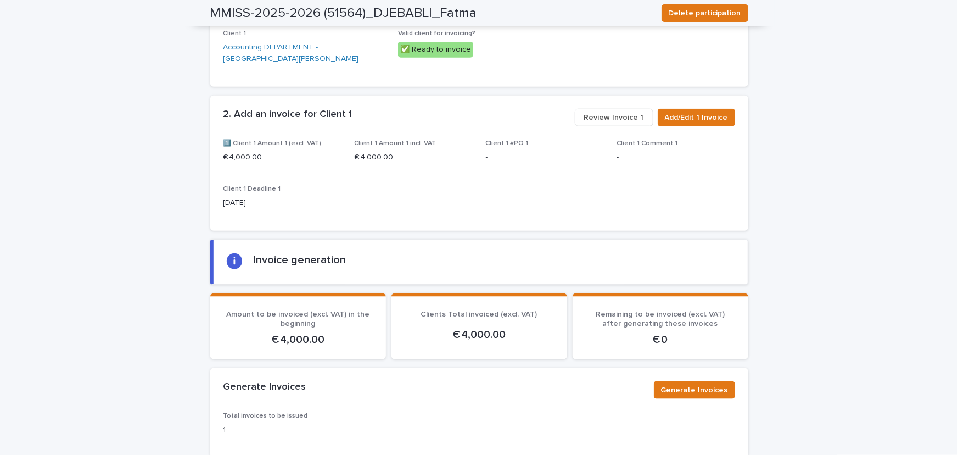
click at [585, 121] on button "Review Invoice 1" at bounding box center [614, 118] width 79 height 18
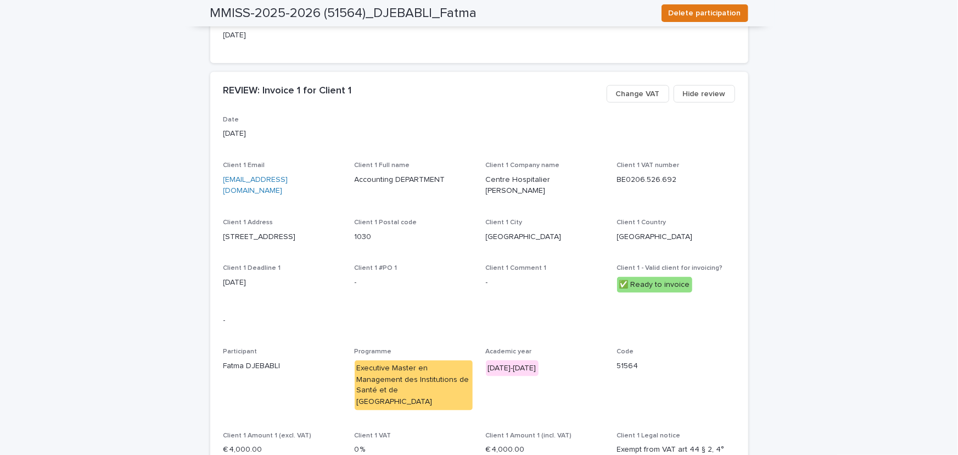
scroll to position [645, 0]
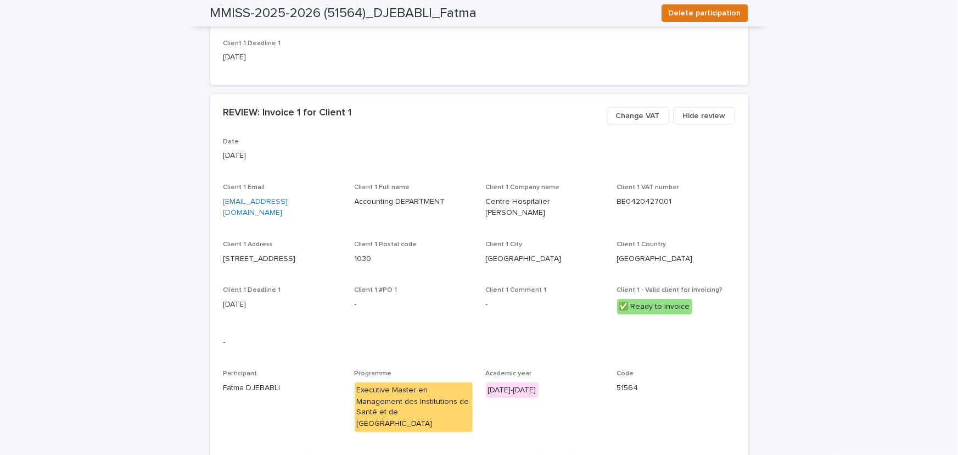
drag, startPoint x: 417, startPoint y: 260, endPoint x: 440, endPoint y: 233, distance: 34.7
click at [420, 259] on div "Client 1 Postal code 1030" at bounding box center [414, 257] width 118 height 32
click at [588, 320] on div "Date [DATE] Client 1 Email [EMAIL_ADDRESS][DOMAIN_NAME] Client 1 Full name Acco…" at bounding box center [479, 312] width 512 height 349
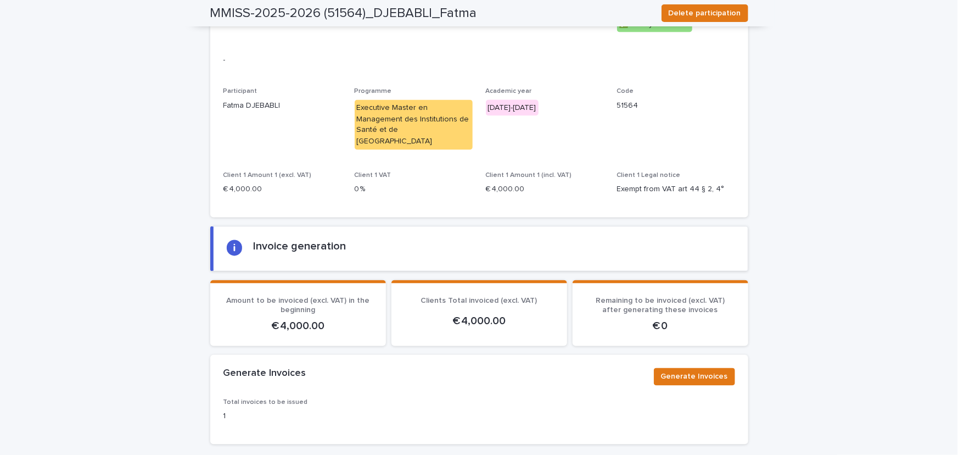
scroll to position [987, 0]
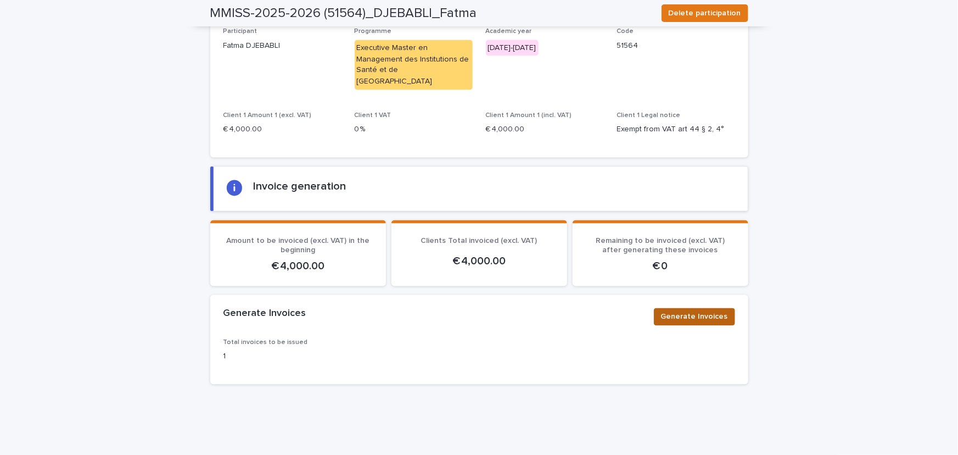
click at [689, 311] on span "Generate Invoices" at bounding box center [694, 316] width 67 height 11
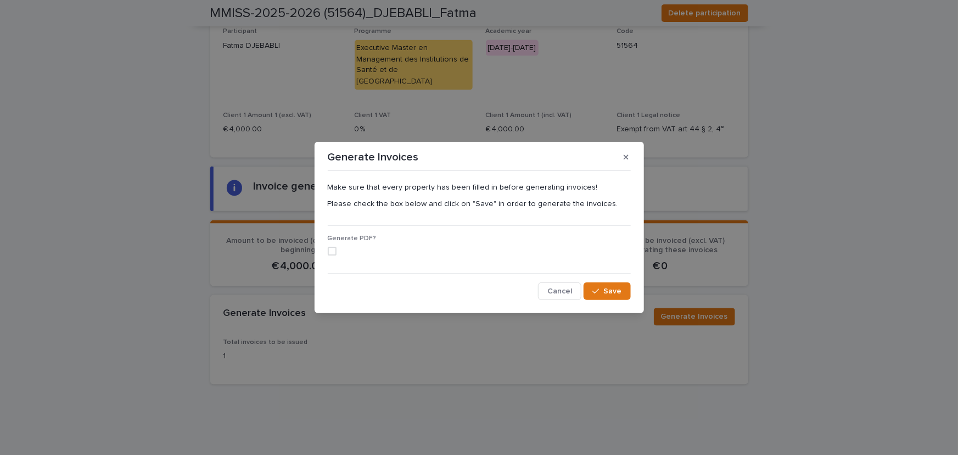
click at [331, 251] on span at bounding box center [332, 251] width 9 height 9
click at [614, 286] on button "Save" at bounding box center [607, 291] width 47 height 18
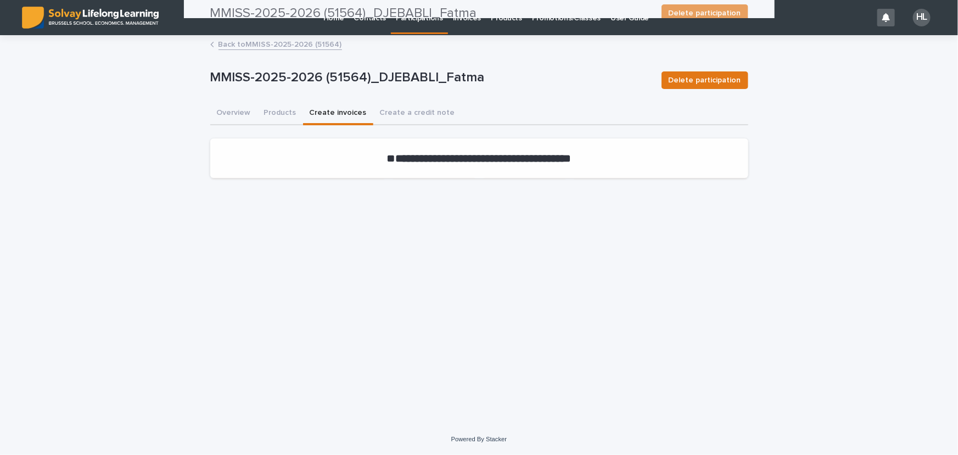
scroll to position [0, 0]
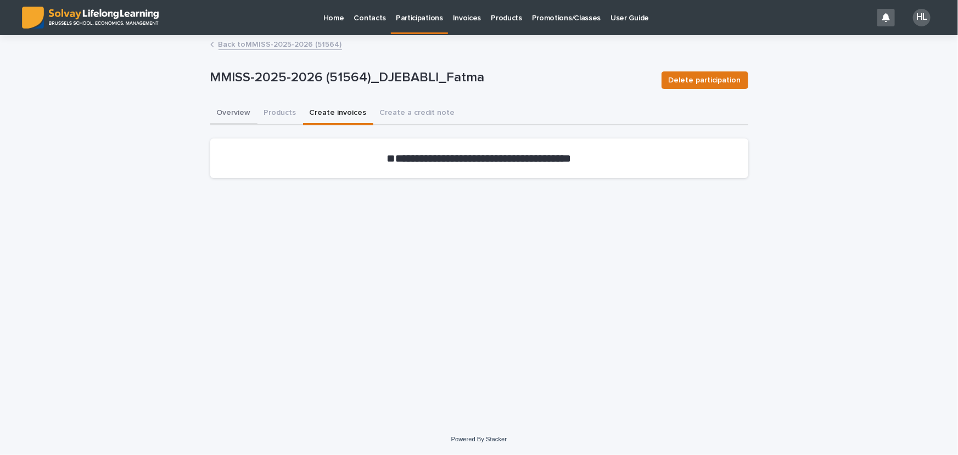
click at [231, 114] on button "Overview" at bounding box center [233, 113] width 47 height 23
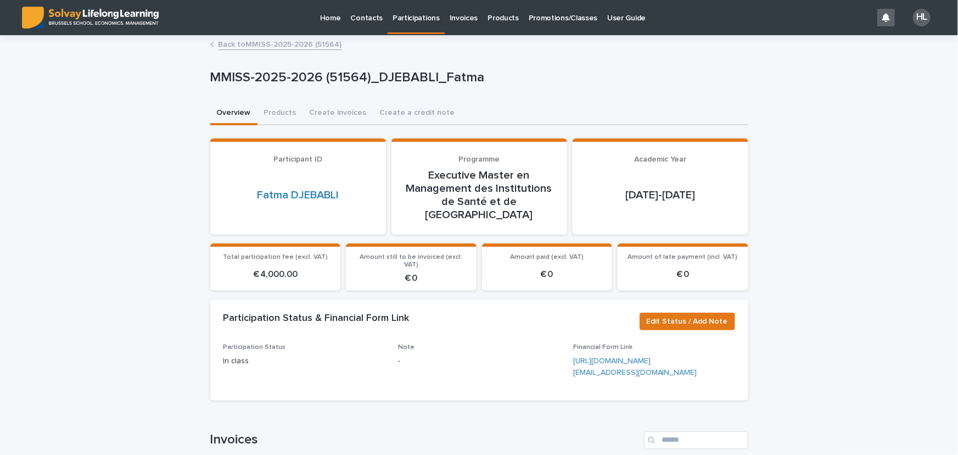
click at [467, 355] on p "-" at bounding box center [479, 361] width 162 height 12
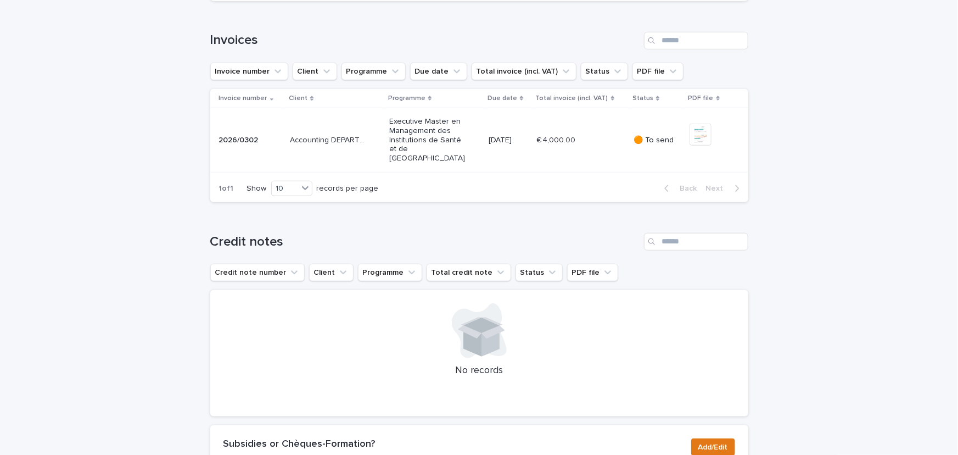
scroll to position [449, 0]
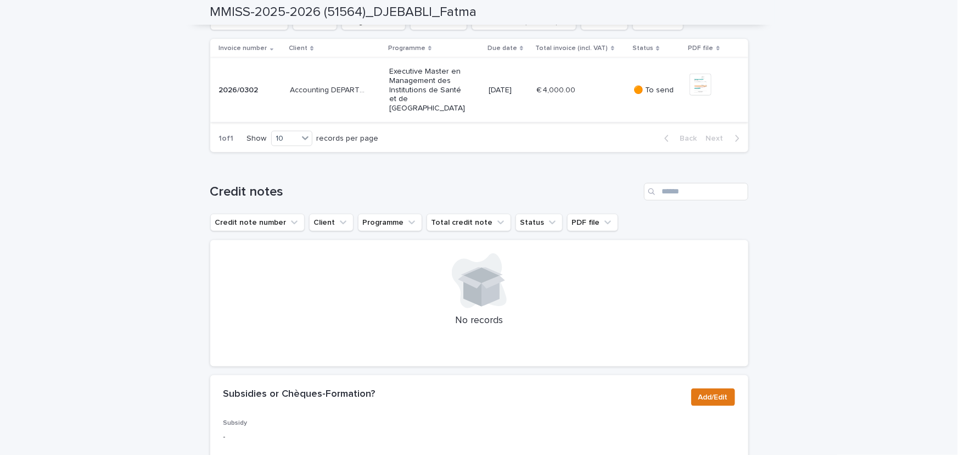
click at [707, 96] on img at bounding box center [701, 85] width 22 height 22
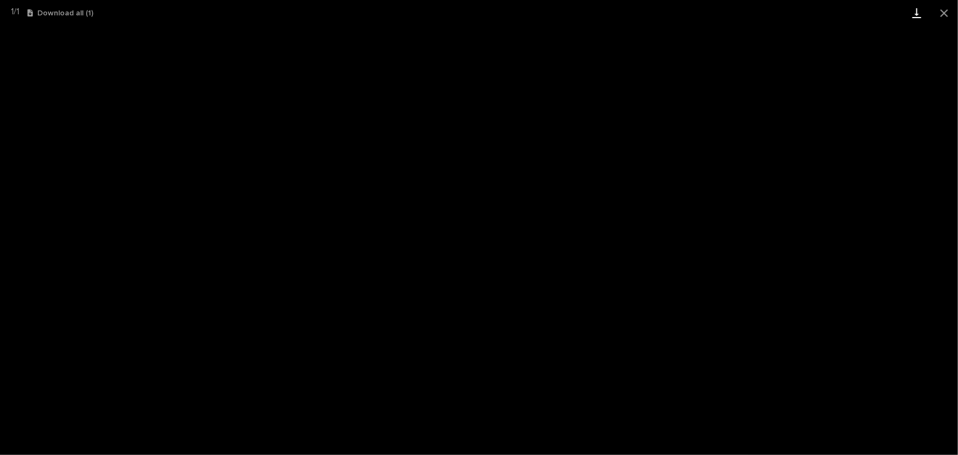
click at [919, 11] on link "Download" at bounding box center [916, 13] width 27 height 26
